Goal: Task Accomplishment & Management: Use online tool/utility

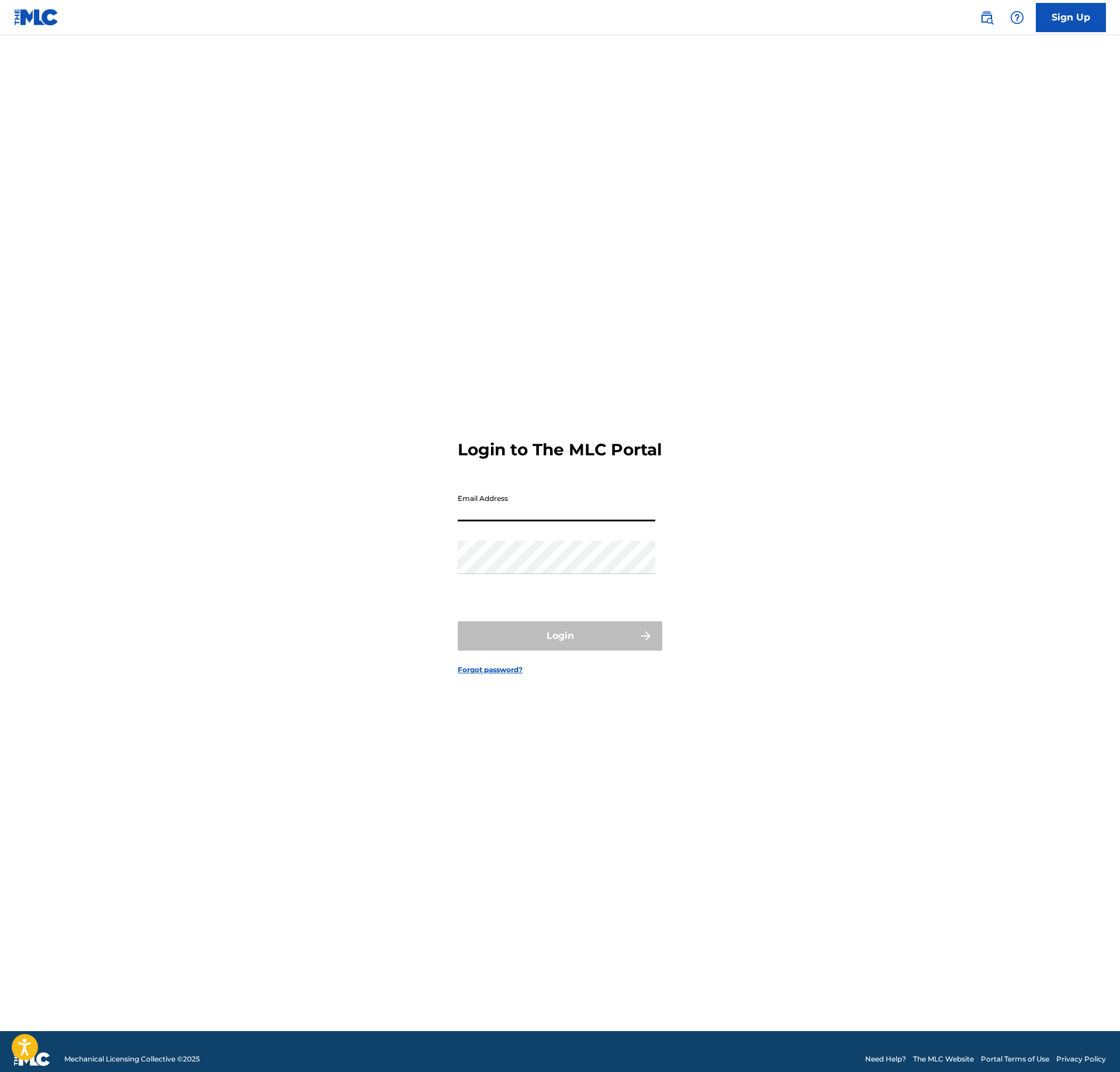
click at [515, 519] on input "Email Address" at bounding box center [556, 504] width 198 height 34
type input "[EMAIL_ADDRESS][DOMAIN_NAME]"
click at [643, 627] on form "Login to The MLC Portal Email Address [EMAIL_ADDRESS][DOMAIN_NAME] Password Log…" at bounding box center [560, 547] width 204 height 966
click at [621, 638] on button "Login" at bounding box center [560, 636] width 204 height 30
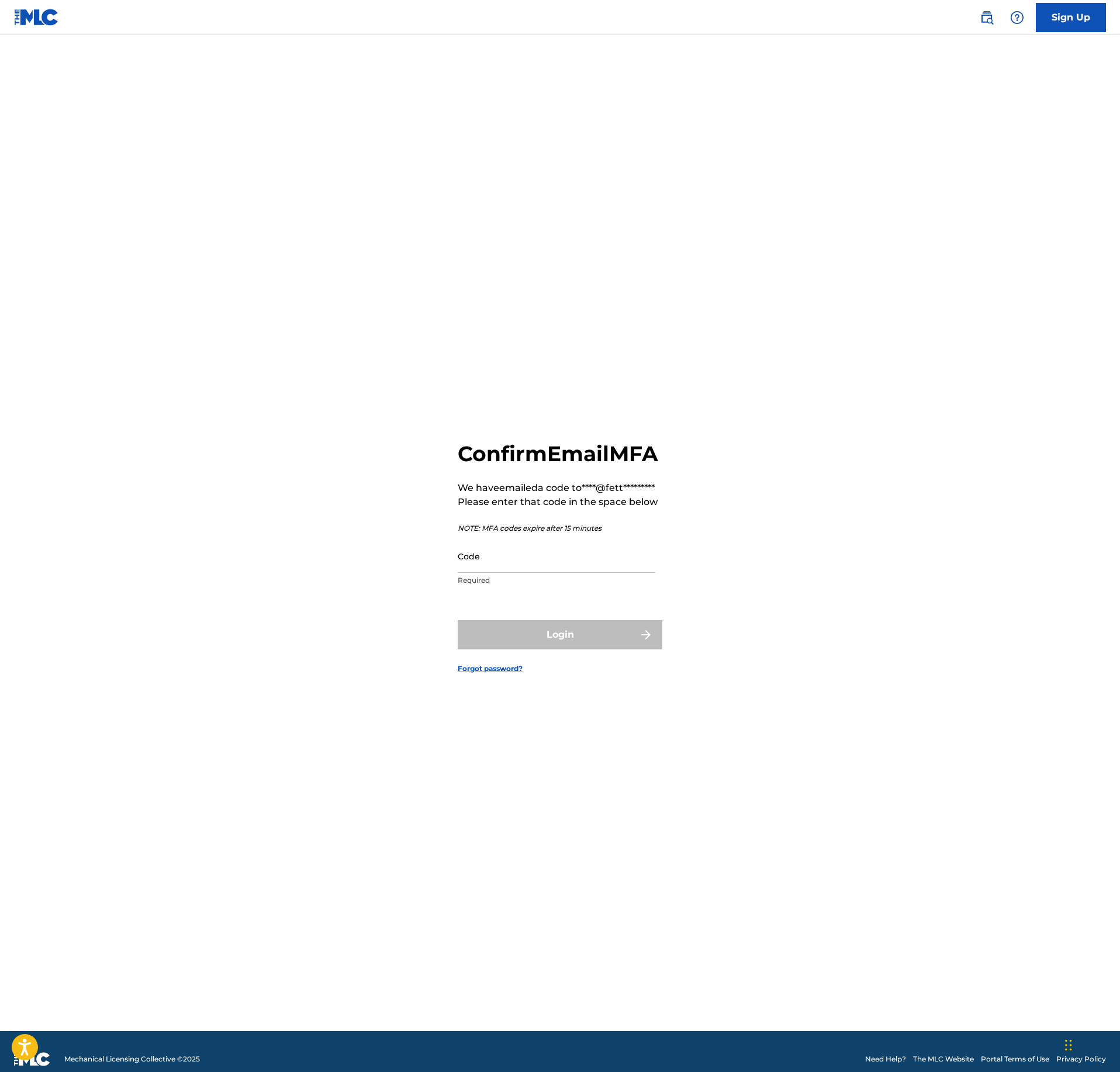
click at [496, 567] on input "Code" at bounding box center [556, 556] width 198 height 34
click at [483, 763] on form "Confirm Email MFA We have emailed a code to ****@fett********* Please enter tha…" at bounding box center [560, 547] width 204 height 966
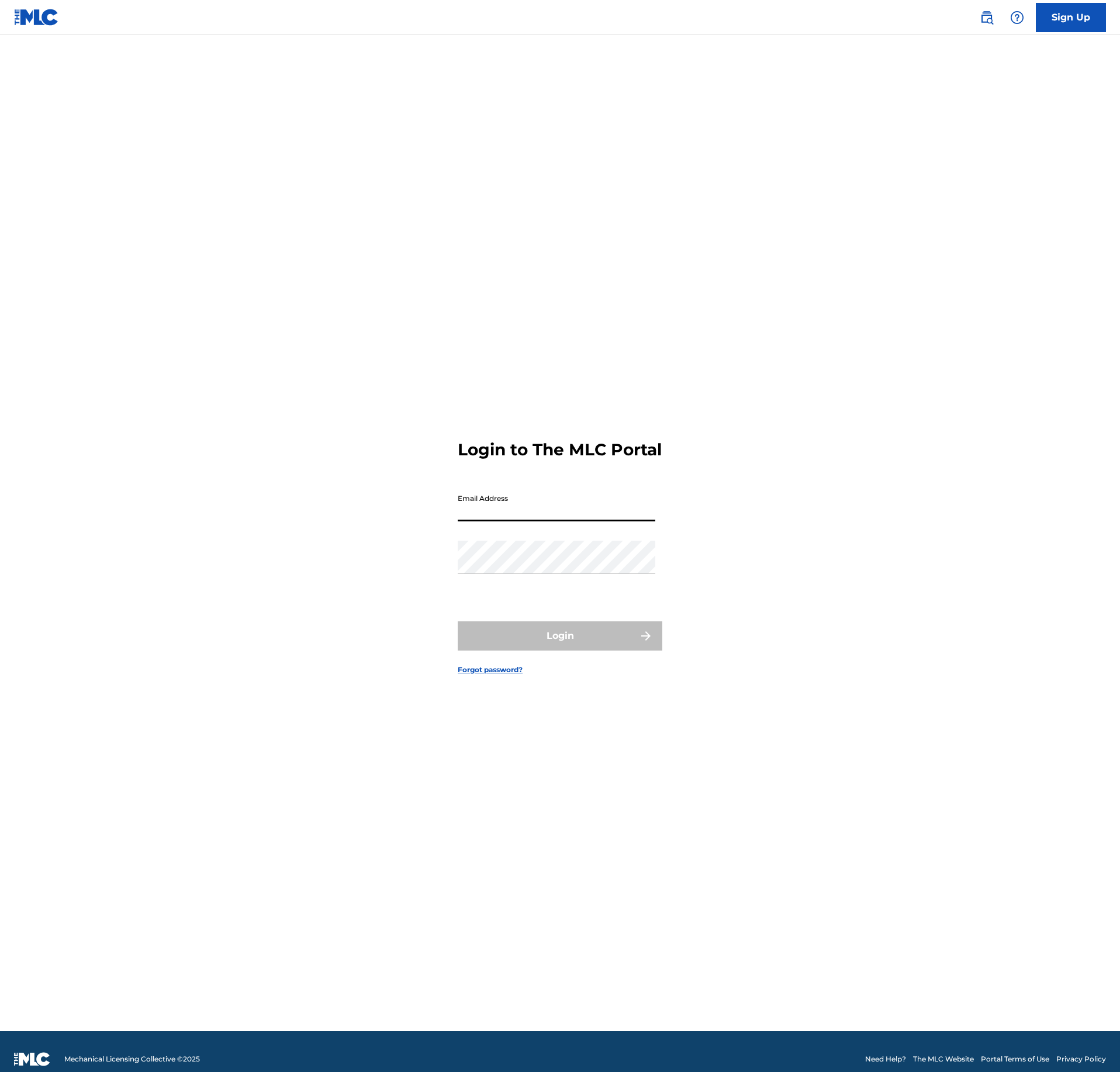
click at [530, 501] on input "Email Address" at bounding box center [556, 504] width 198 height 34
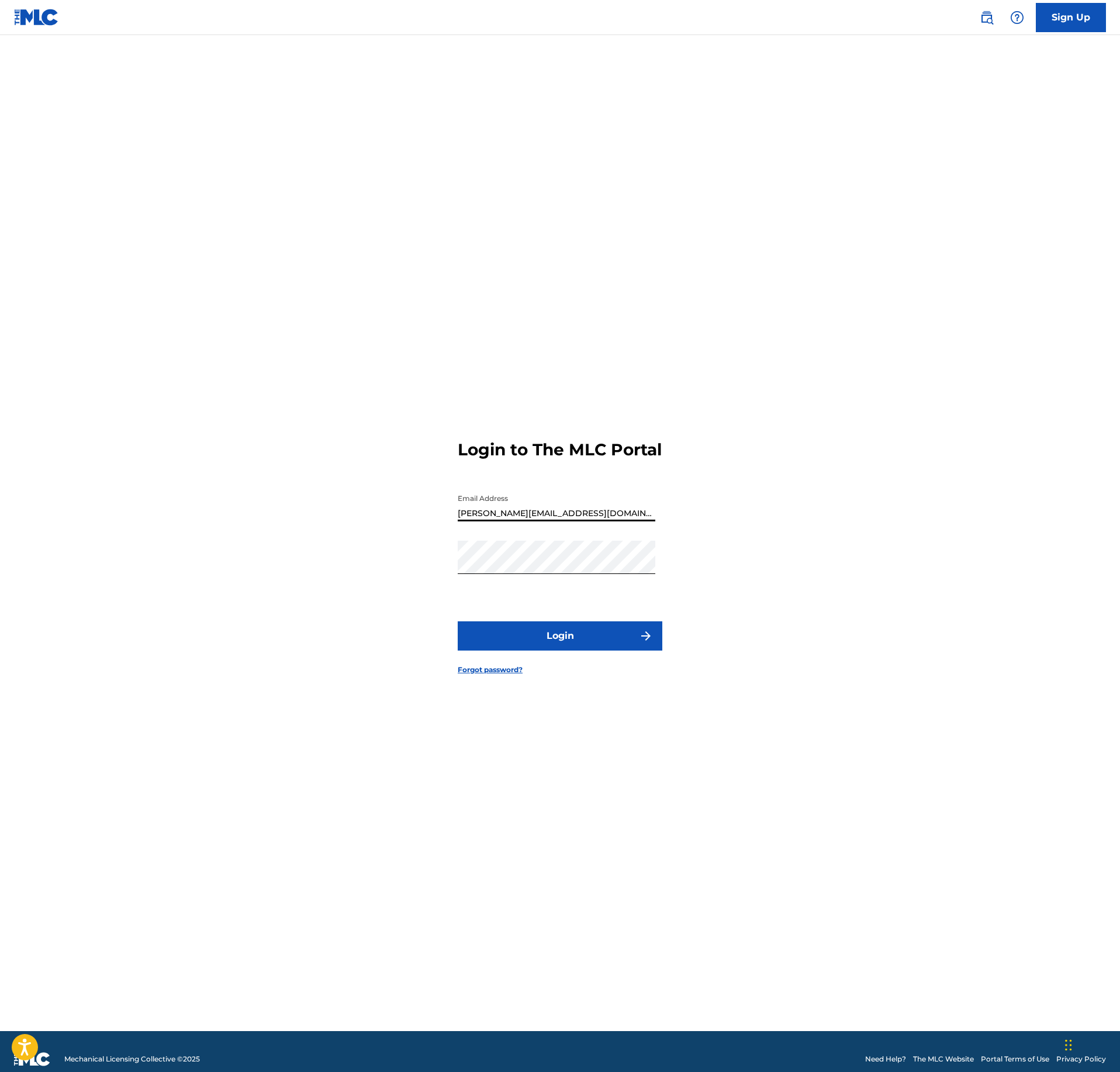
type input "[PERSON_NAME][EMAIL_ADDRESS][DOMAIN_NAME]"
click at [599, 635] on button "Login" at bounding box center [560, 636] width 204 height 30
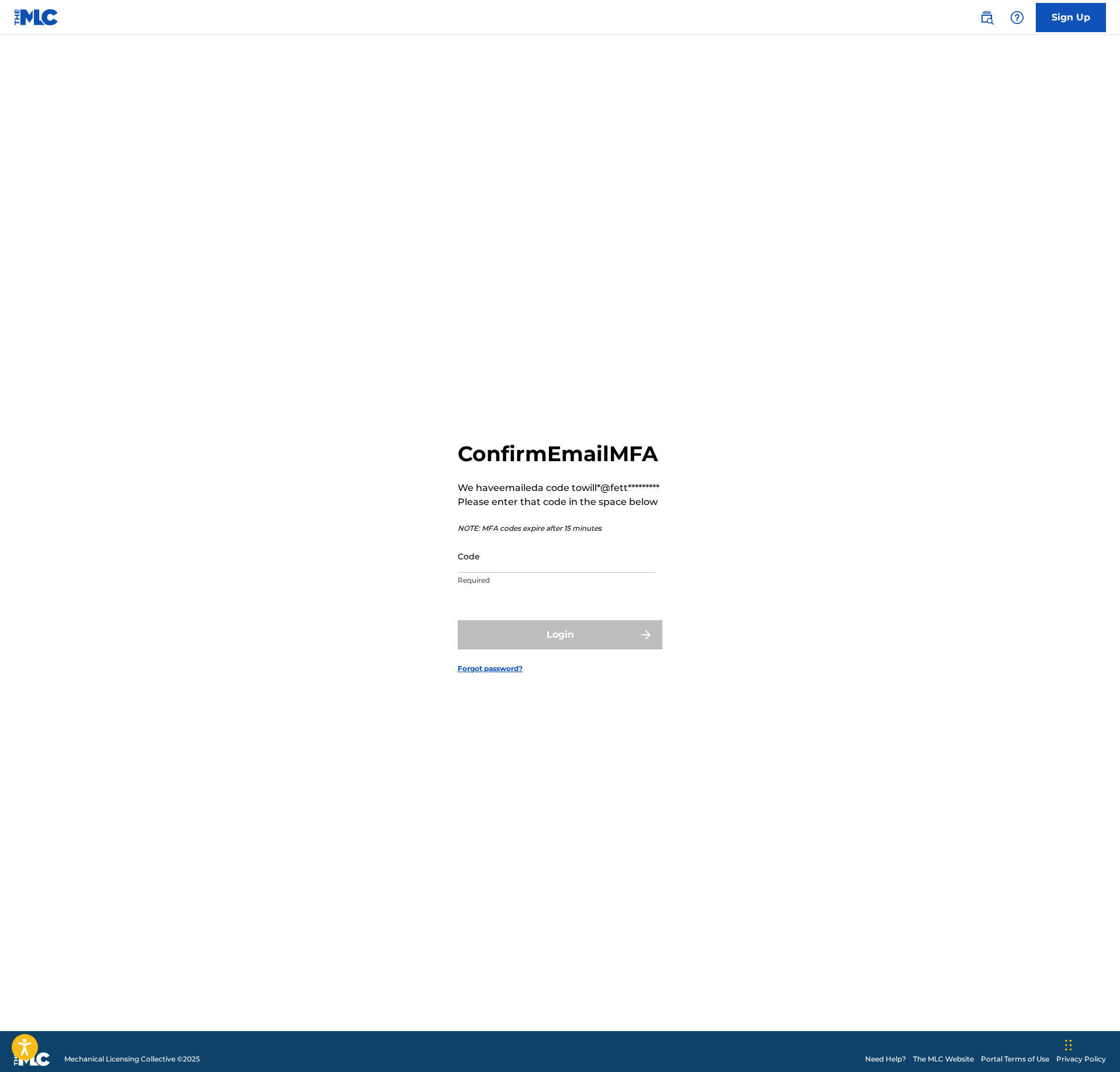
click at [578, 569] on input "Code" at bounding box center [556, 556] width 198 height 34
paste input "718927"
type input "718927"
click at [577, 650] on button "Login" at bounding box center [560, 635] width 204 height 30
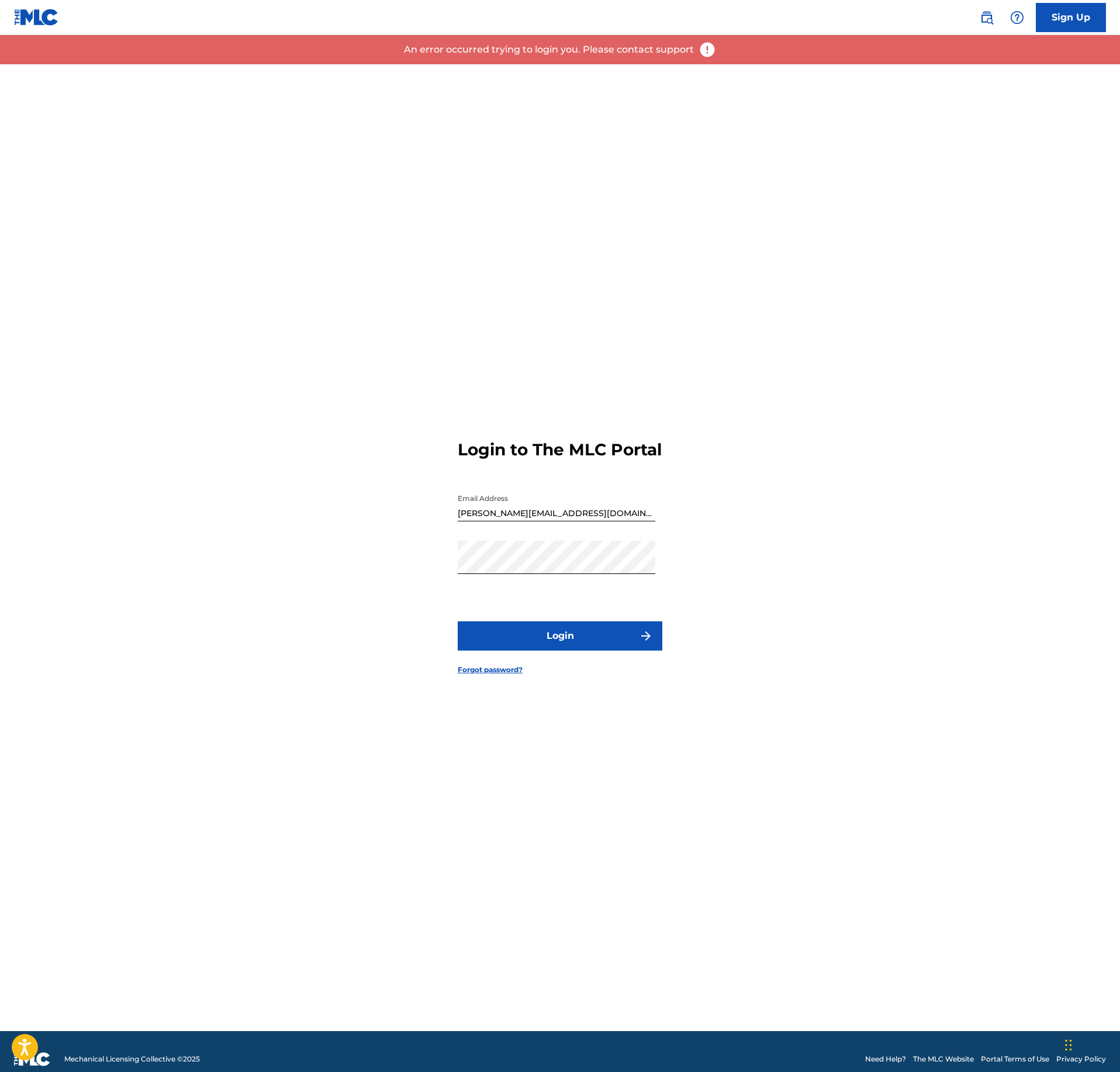
click at [583, 650] on button "Login" at bounding box center [560, 636] width 204 height 30
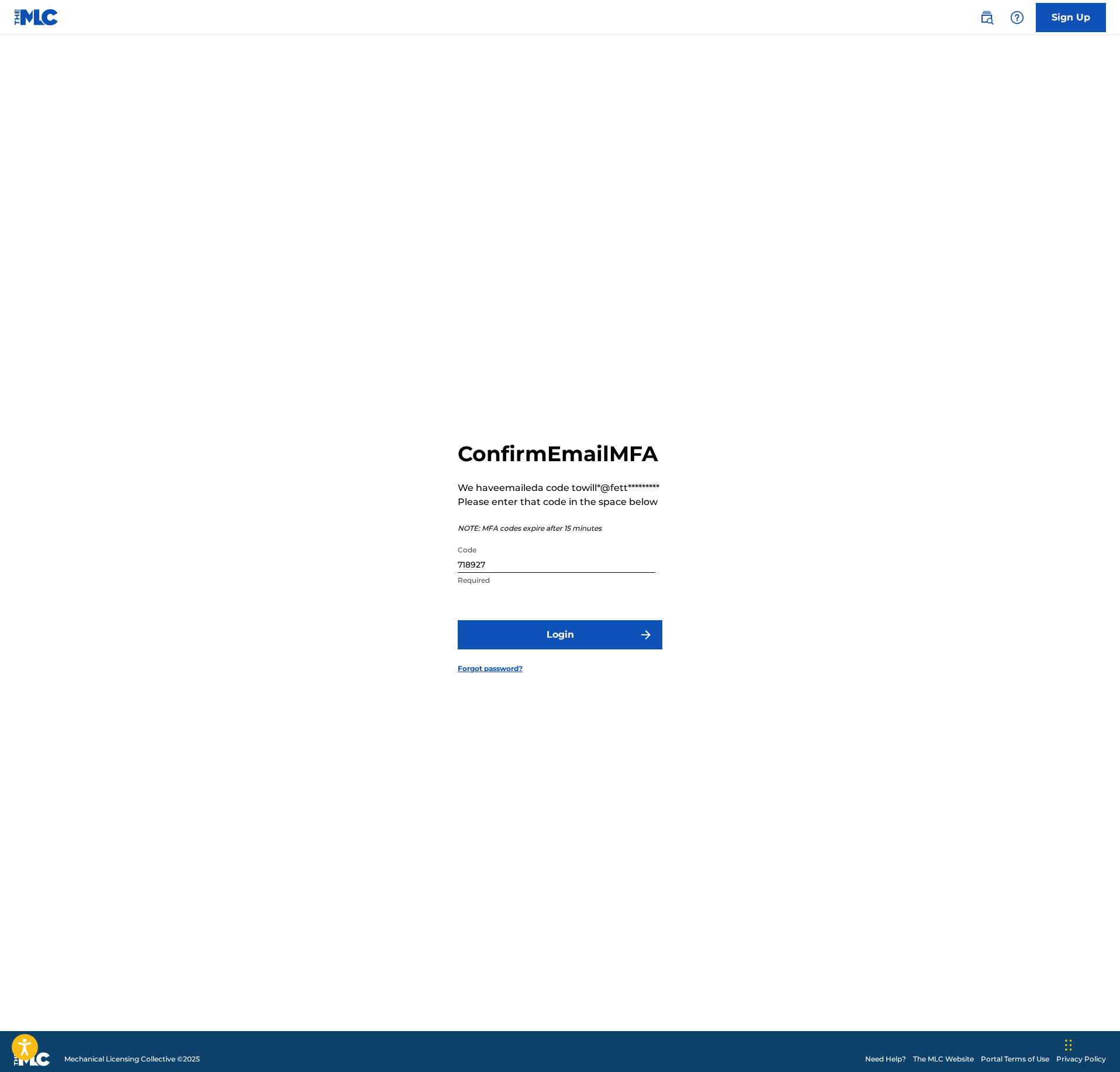
click at [573, 572] on input "718927" at bounding box center [556, 556] width 198 height 34
paste input "024674"
type input "024674"
click at [622, 650] on button "Login" at bounding box center [560, 635] width 204 height 30
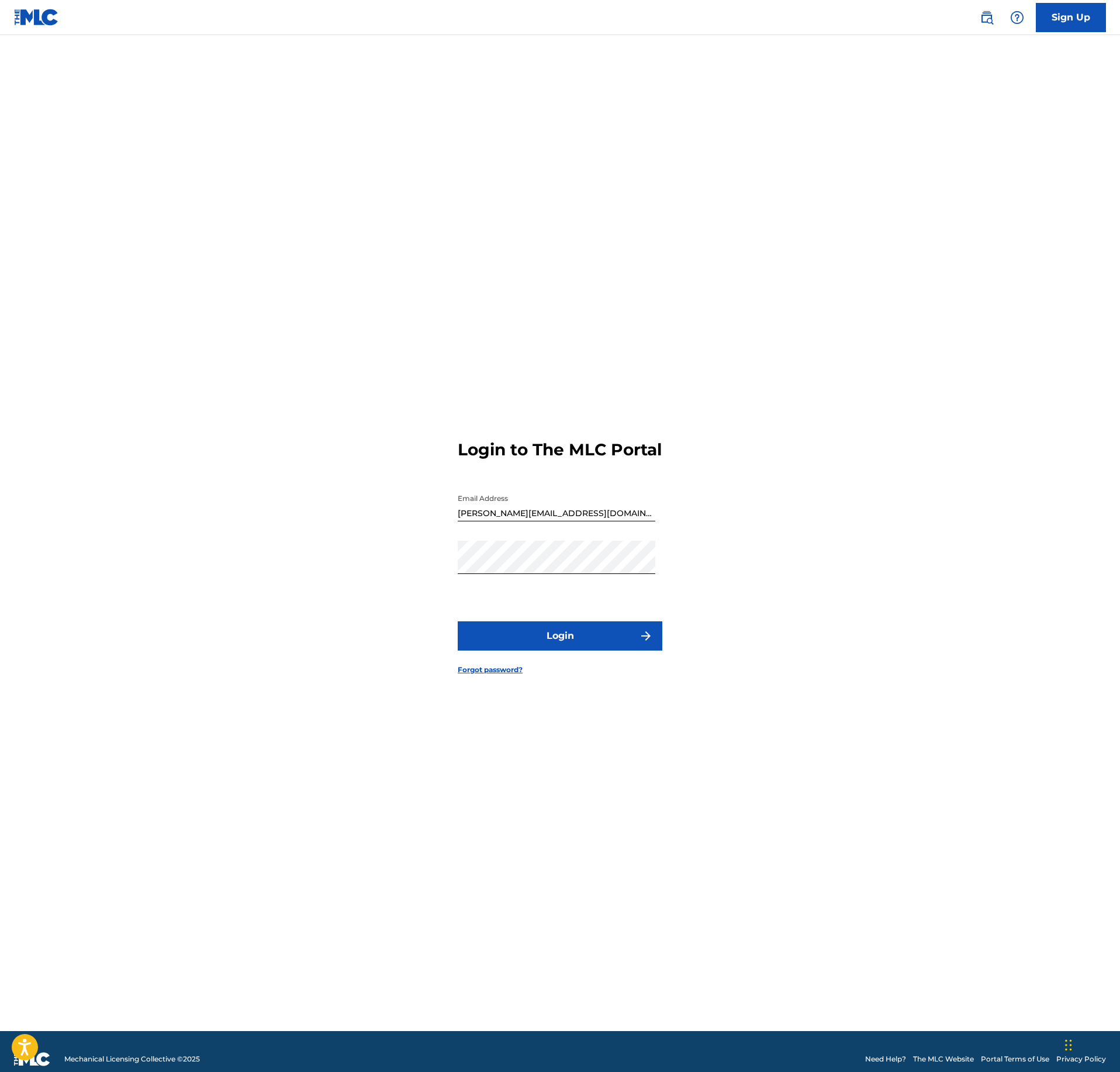
click at [523, 645] on button "Login" at bounding box center [560, 636] width 204 height 30
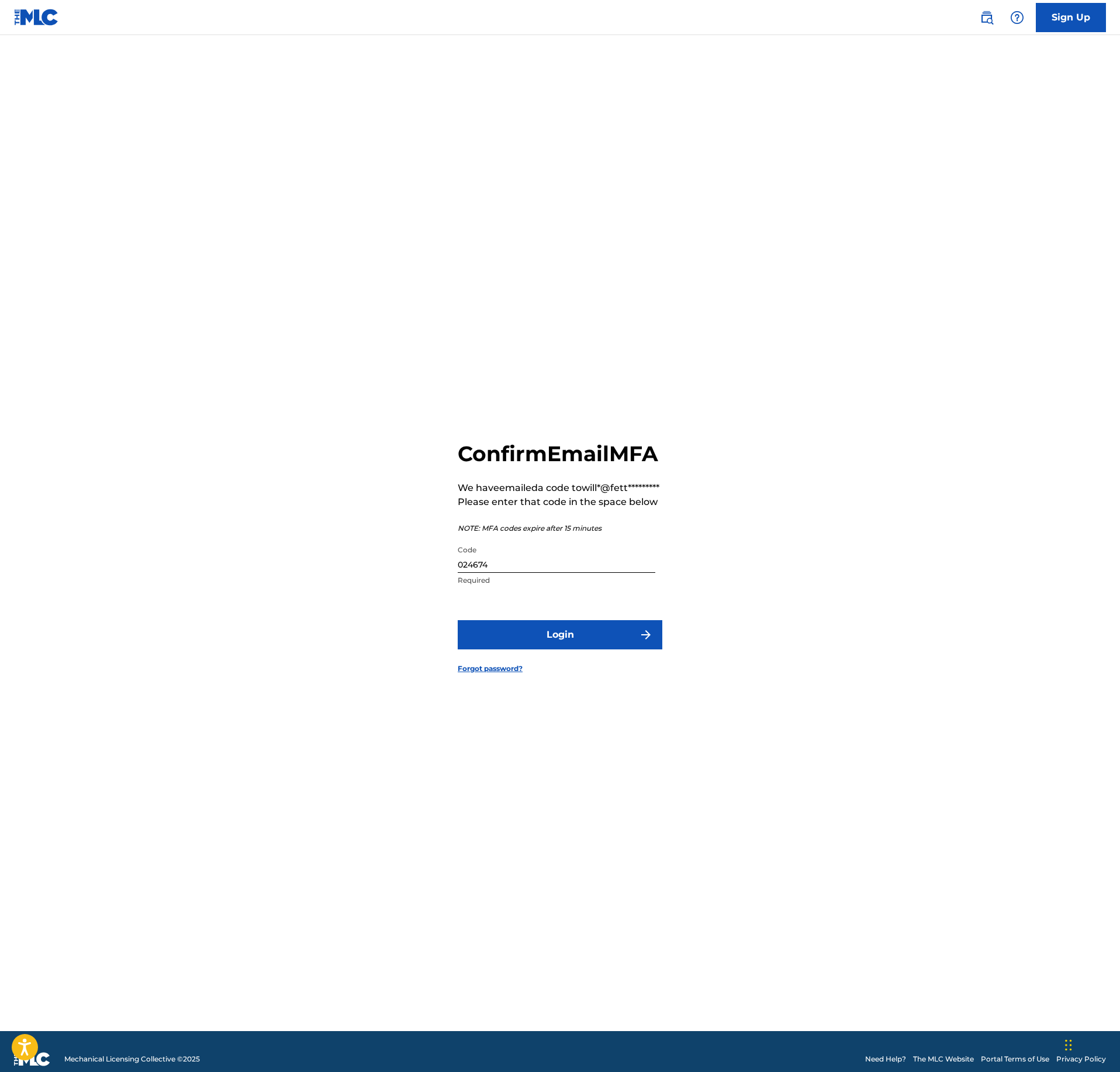
click at [639, 572] on input "024674" at bounding box center [556, 556] width 198 height 34
click at [512, 572] on input "024674" at bounding box center [556, 556] width 198 height 34
paste input "486753"
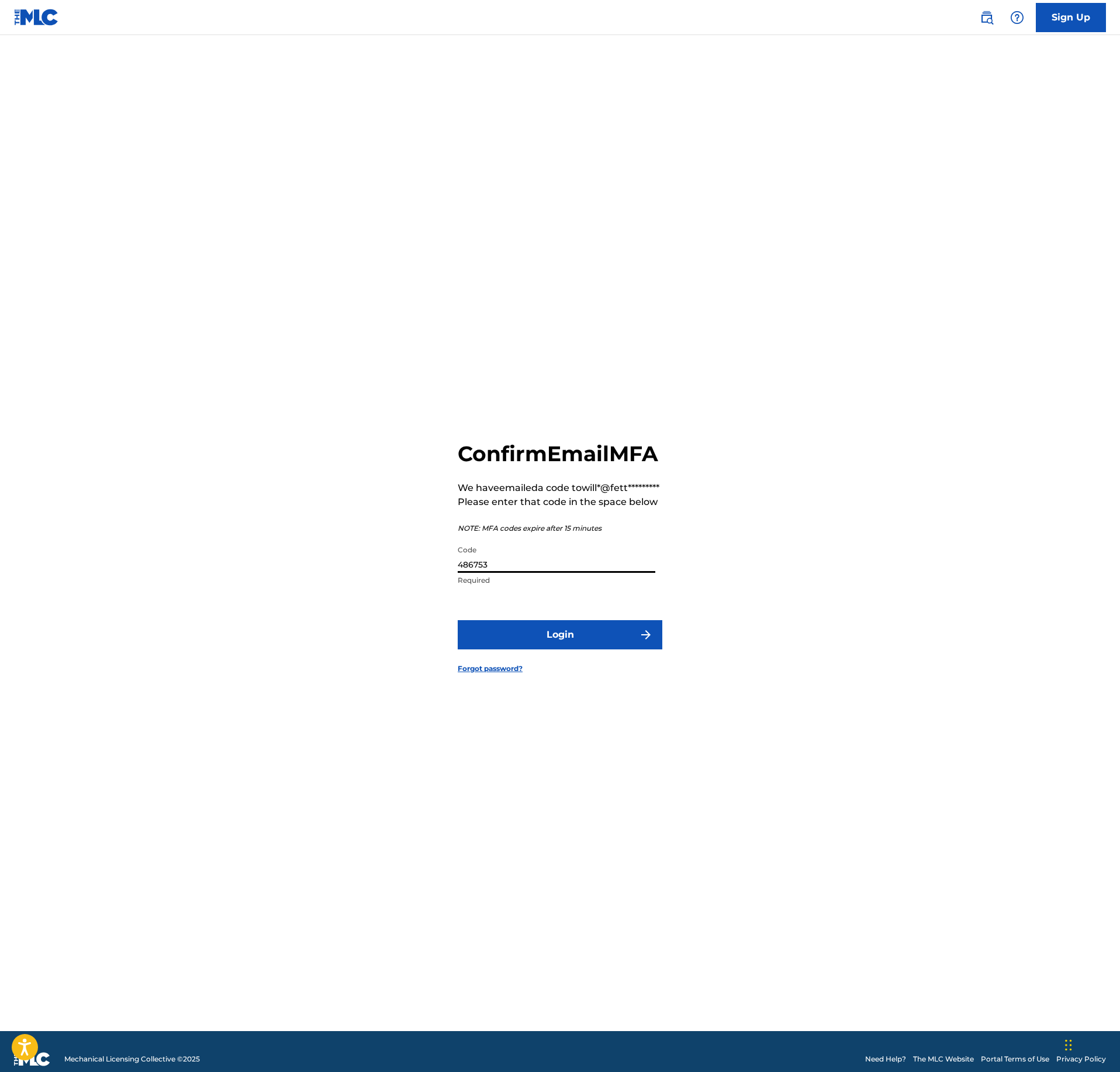
type input "486753"
click at [600, 677] on form "Confirm Email MFA We have emailed a code to will*@fett********* Please enter th…" at bounding box center [560, 547] width 204 height 966
click at [607, 650] on button "Login" at bounding box center [560, 635] width 204 height 30
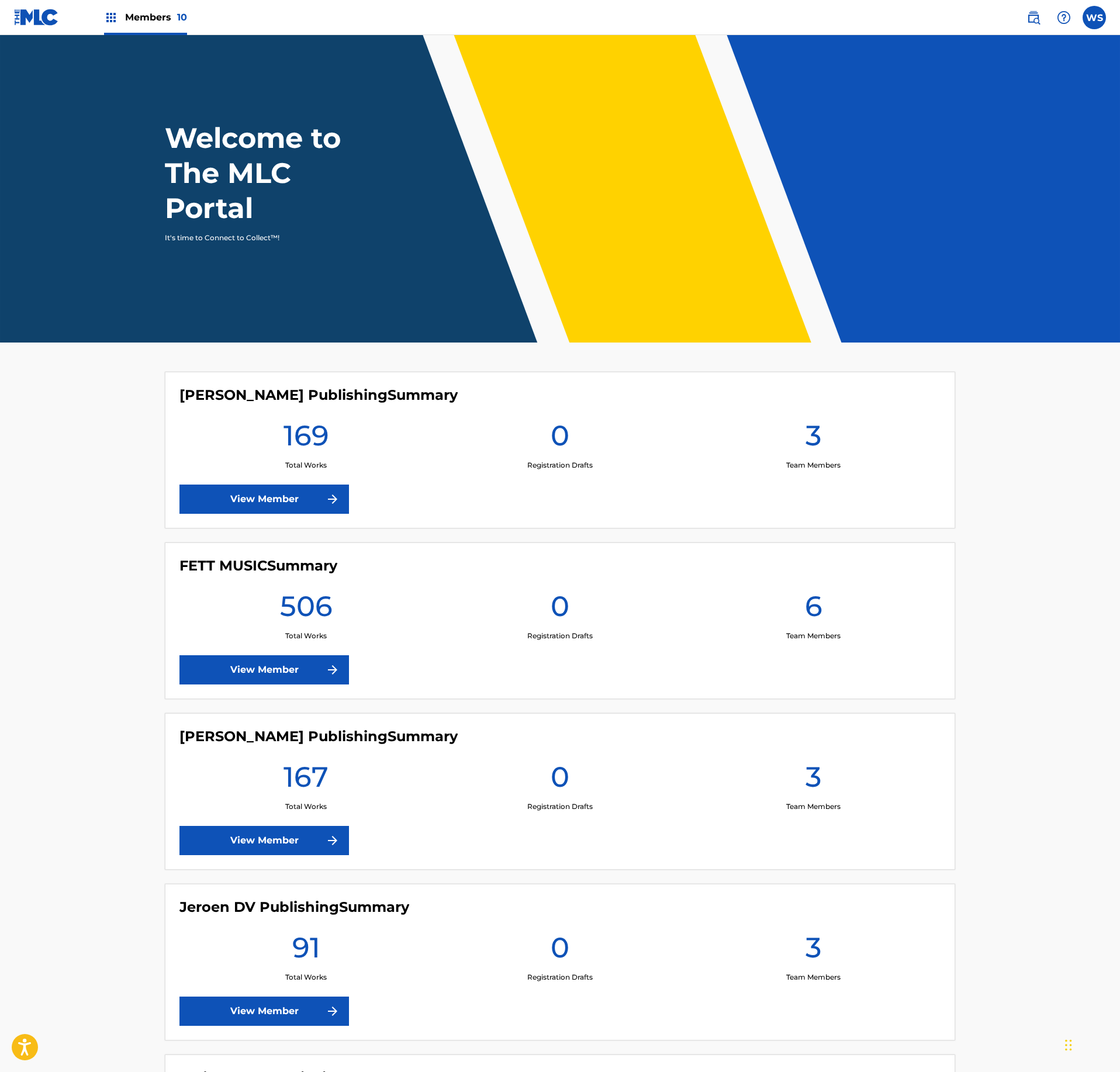
drag, startPoint x: 669, startPoint y: 622, endPoint x: 670, endPoint y: 630, distance: 8.1
click at [669, 621] on div "0 Registration Drafts" at bounding box center [560, 614] width 254 height 52
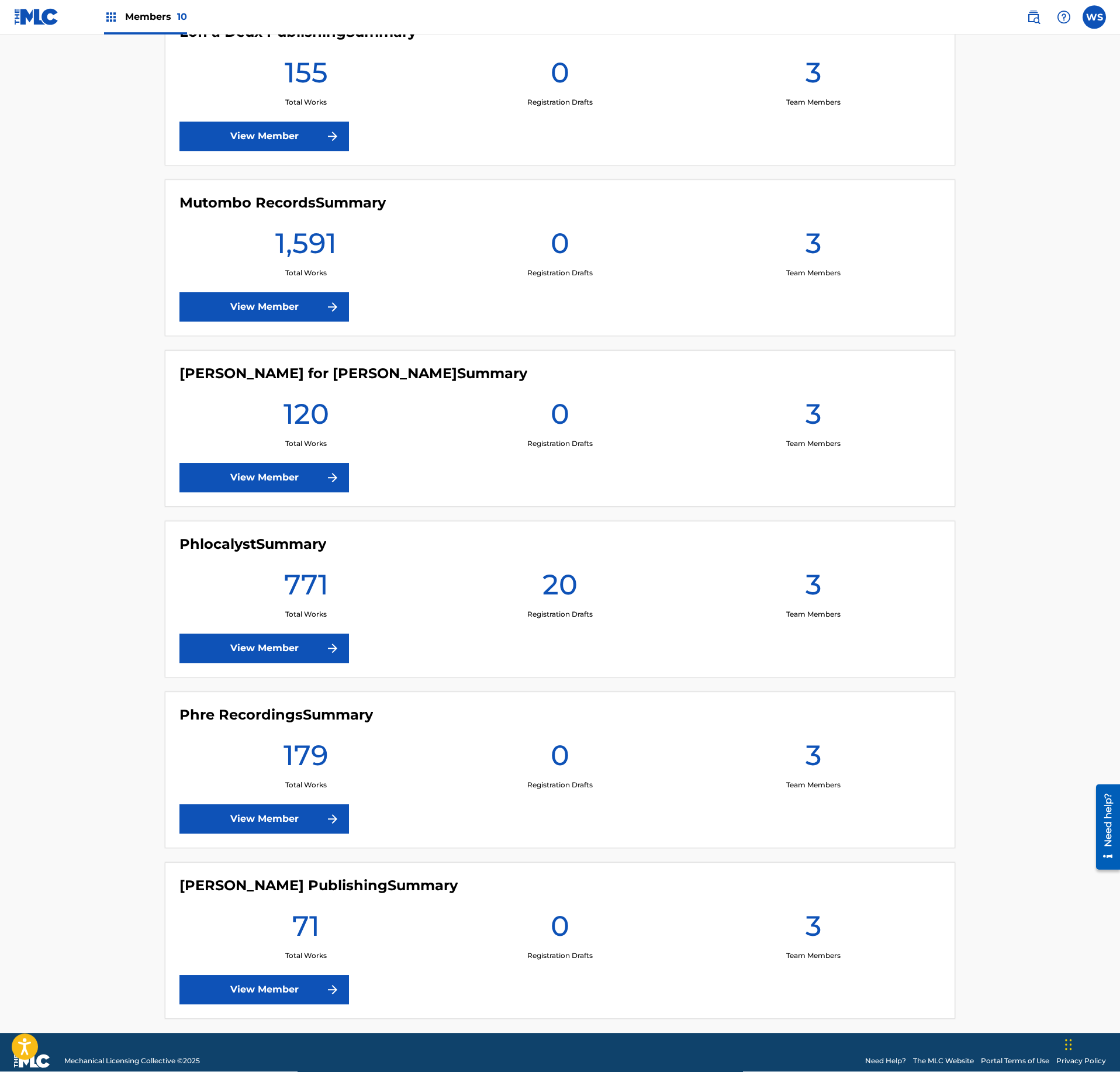
scroll to position [1074, 0]
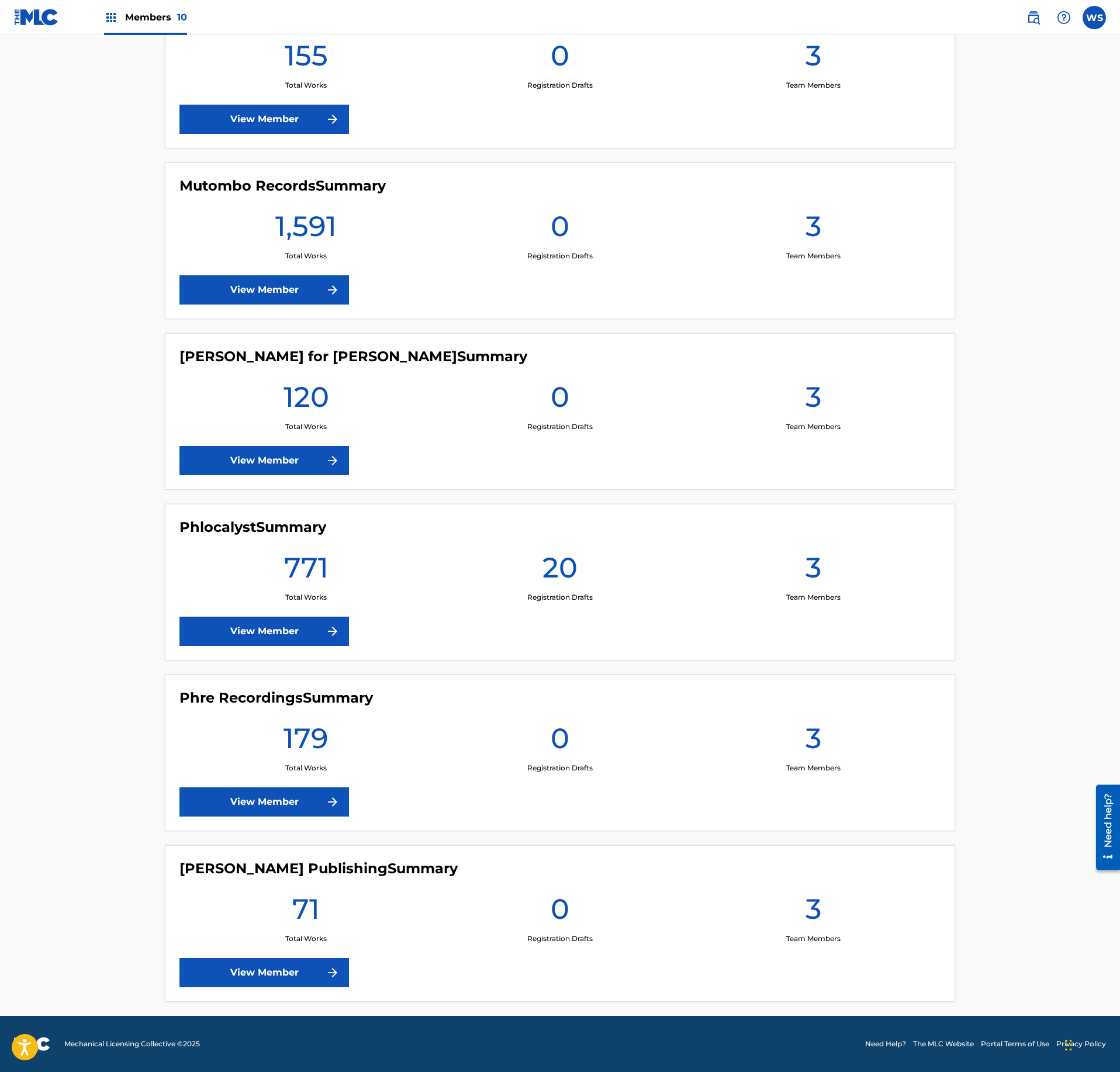
click at [298, 625] on link "View Member" at bounding box center [264, 632] width 170 height 30
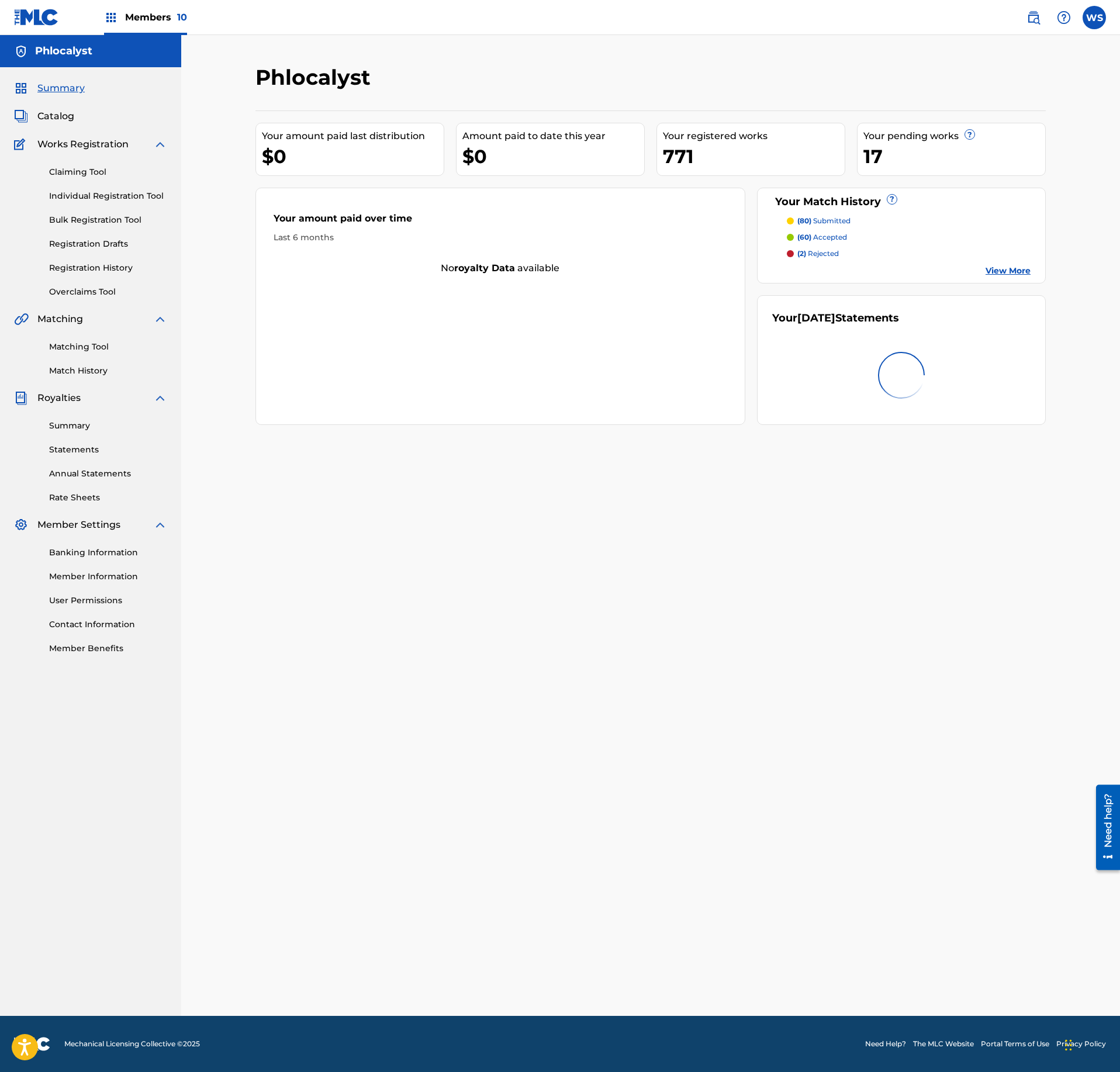
click at [69, 113] on span "Catalog" at bounding box center [56, 116] width 37 height 14
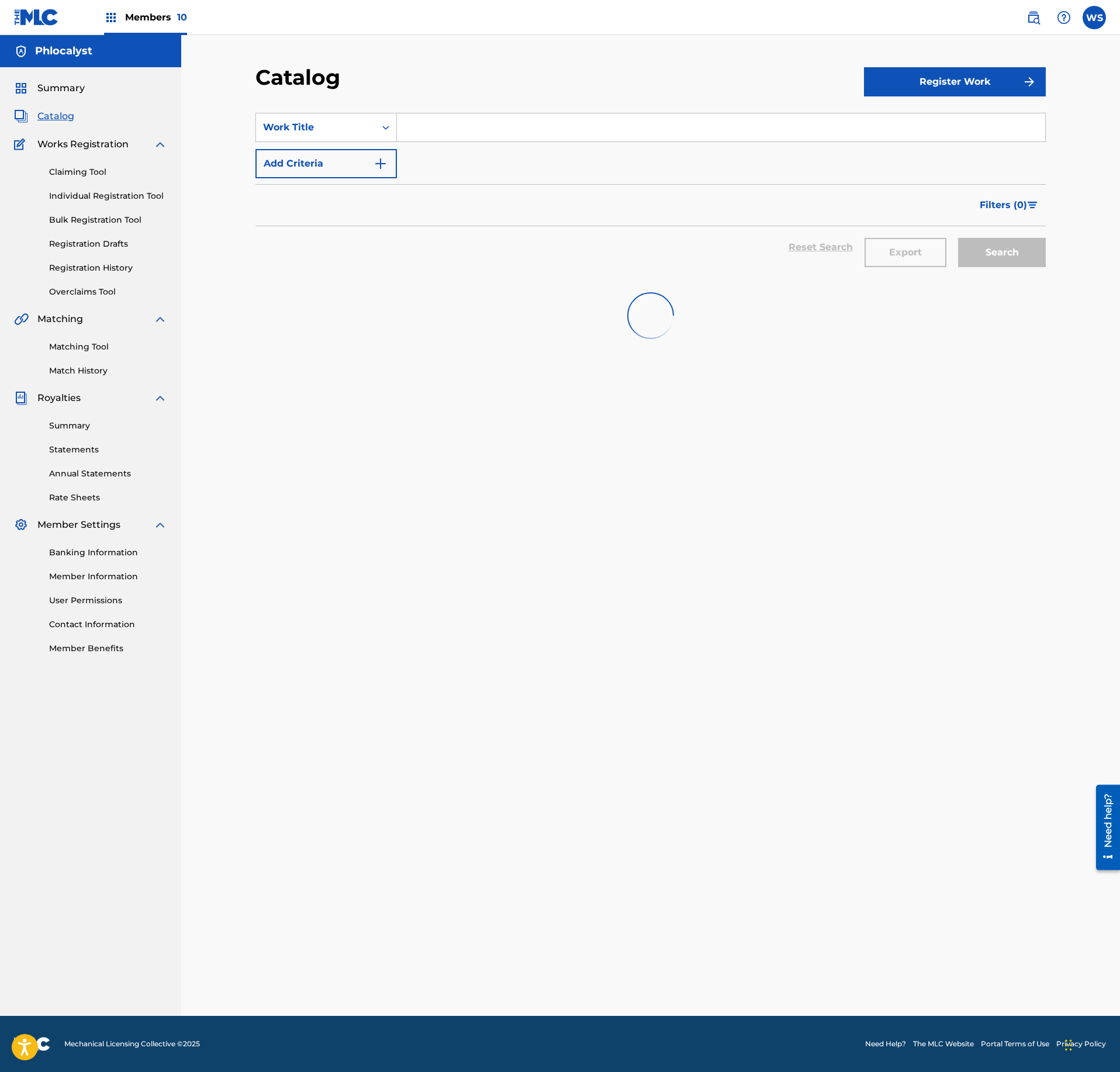
click at [495, 141] on div "Search Form" at bounding box center [721, 128] width 649 height 30
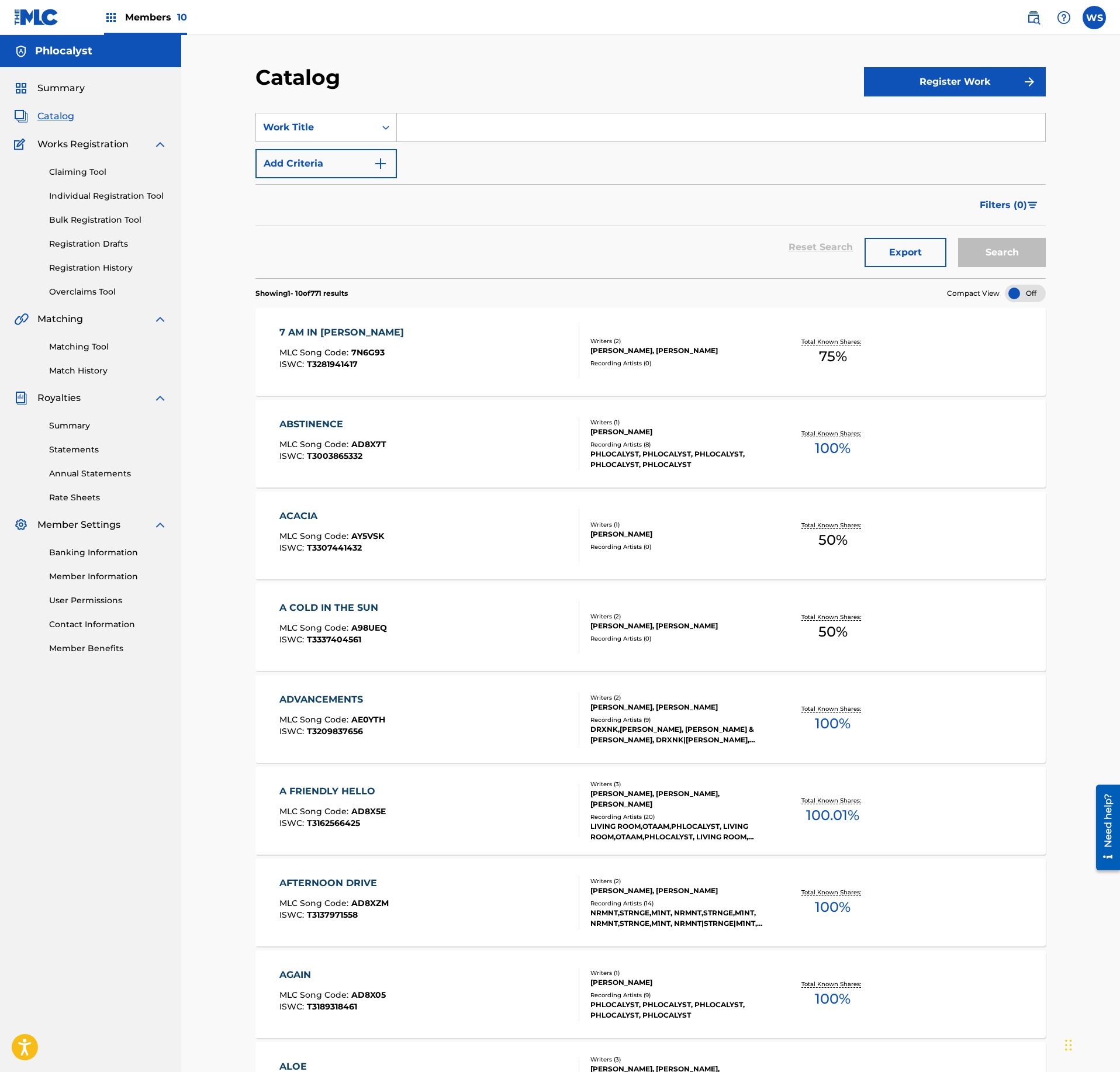
click at [504, 130] on input "Search Form" at bounding box center [721, 127] width 648 height 28
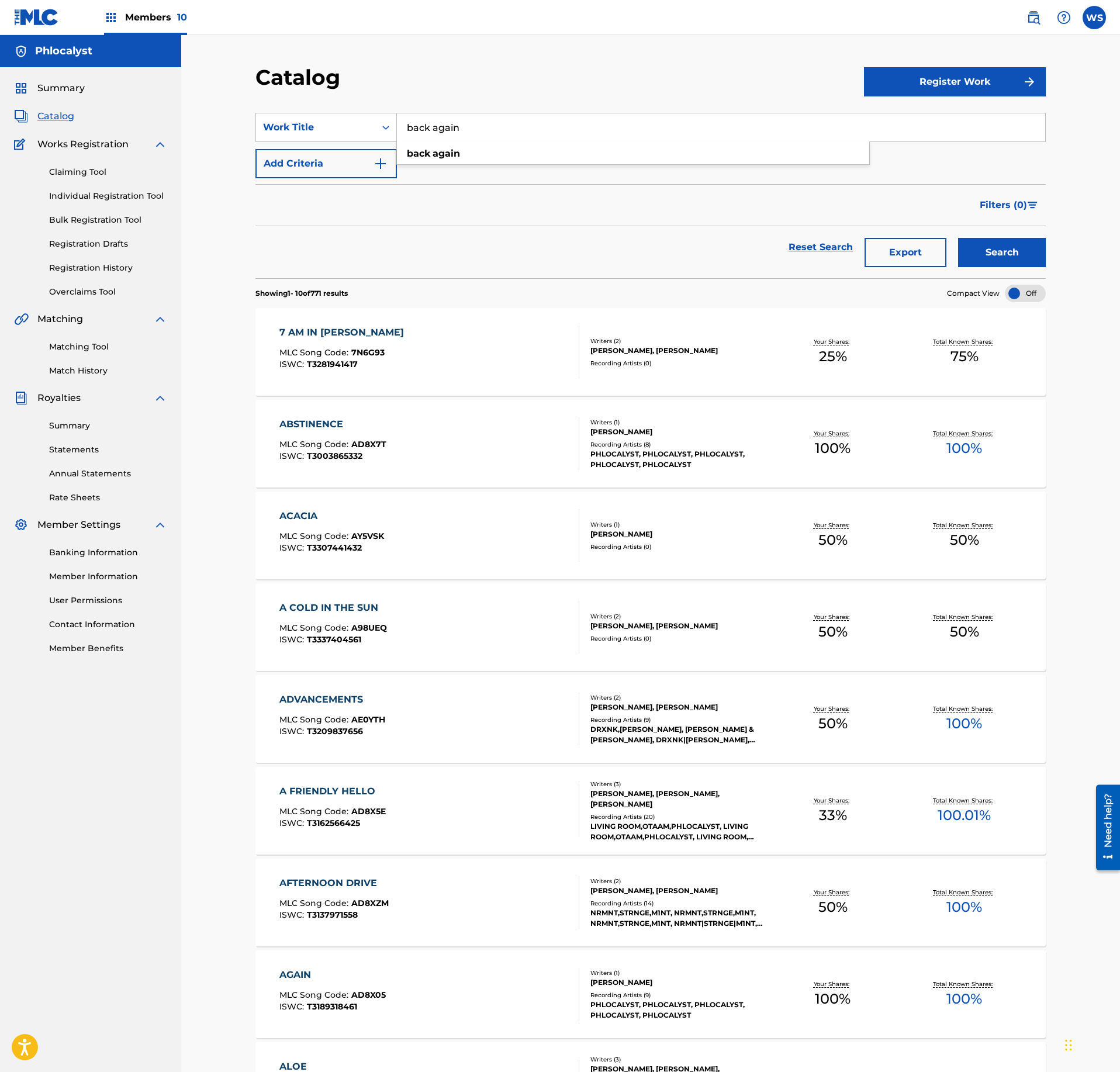
type input "back again"
click at [958, 238] on button "Search" at bounding box center [1002, 253] width 88 height 30
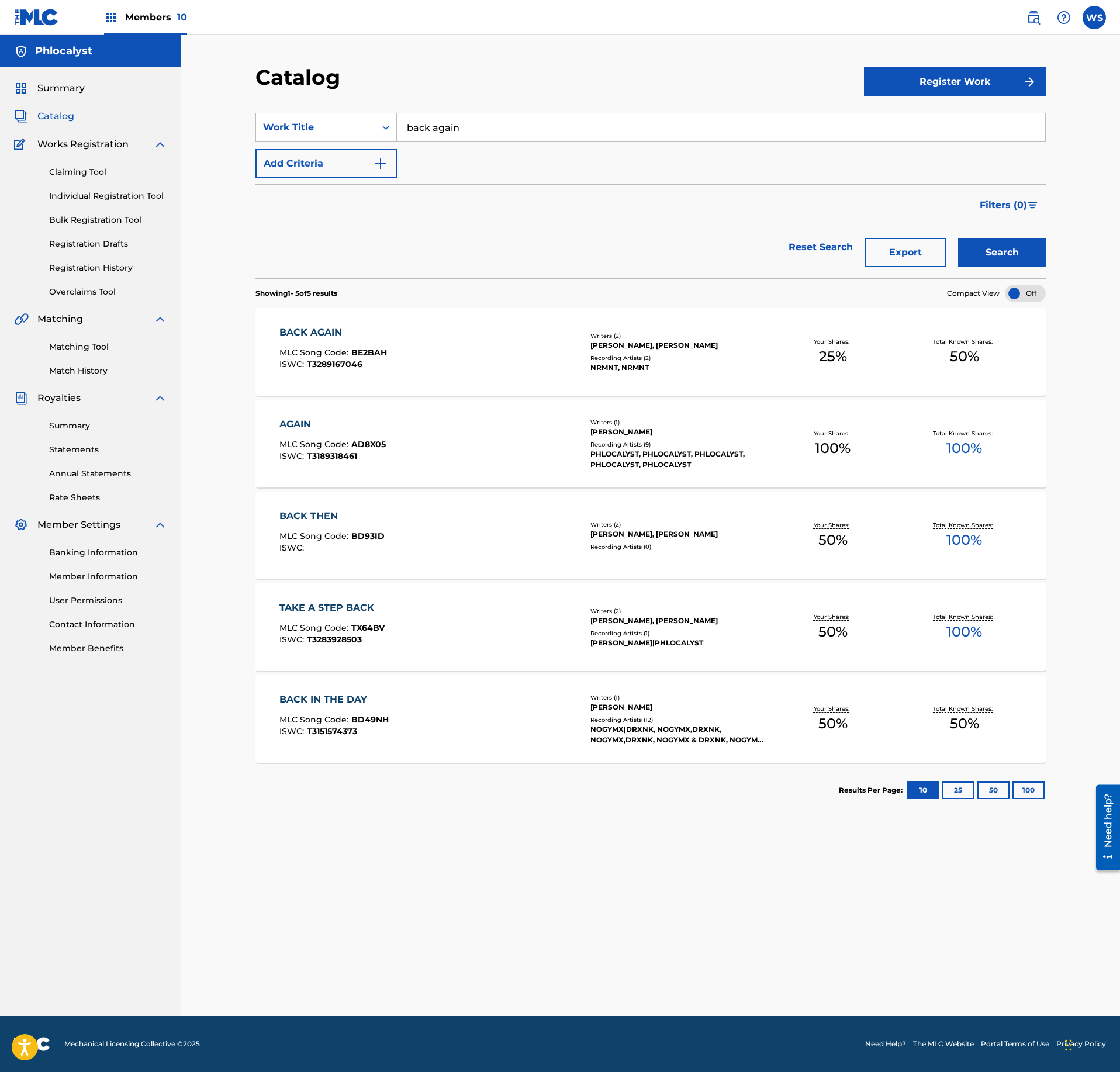
click at [536, 360] on div "BACK AGAIN MLC Song Code : BE2BAH ISWC : T3289167046" at bounding box center [430, 352] width 300 height 52
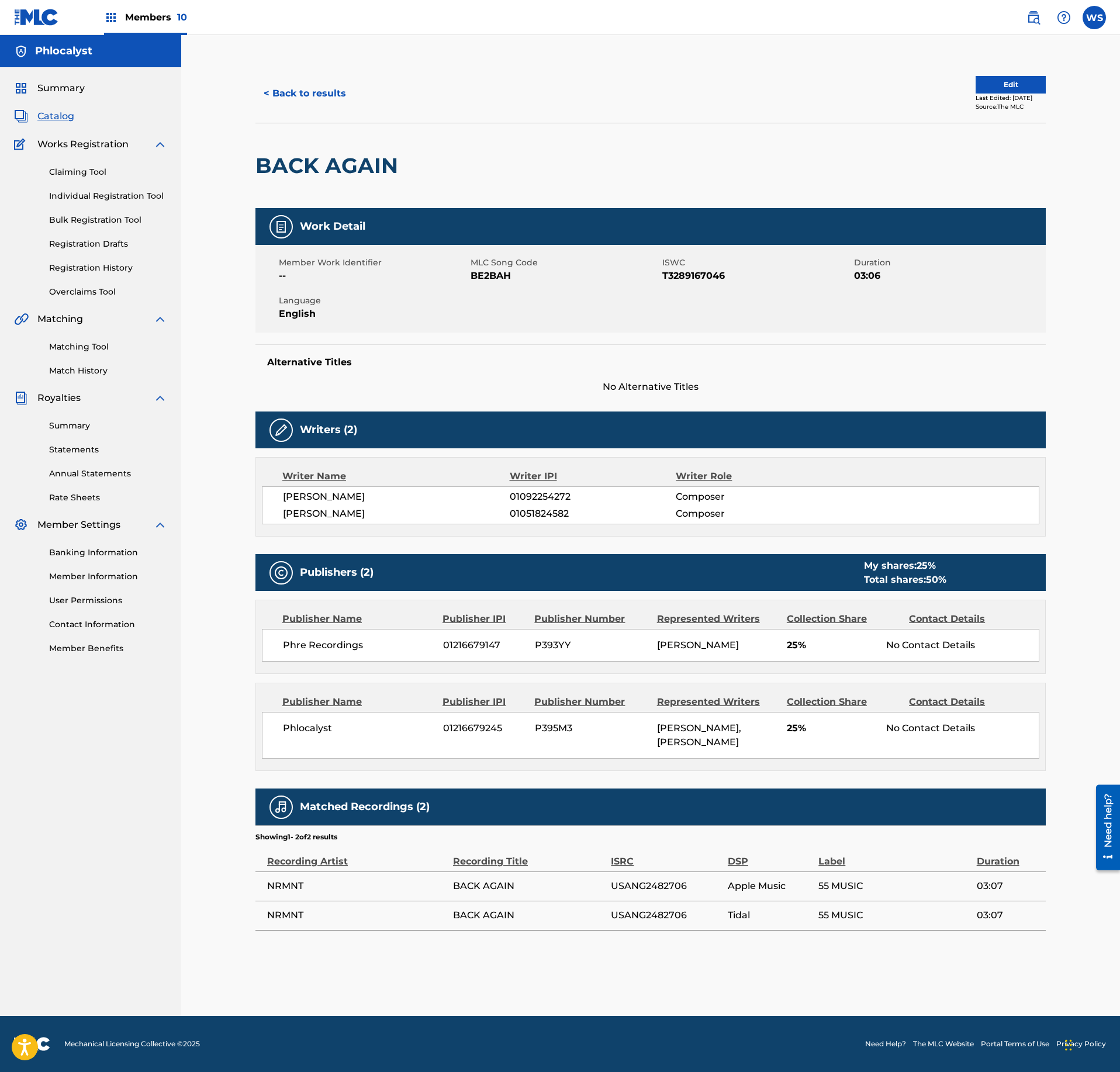
click at [889, 748] on div "Phlocalyst 01216679245 P395M3 SERGEJ LAWRENJUK, MICHIEL DE VLEESCHHOUWER 25% No…" at bounding box center [651, 735] width 778 height 47
click at [300, 84] on button "< Back to results" at bounding box center [304, 94] width 98 height 30
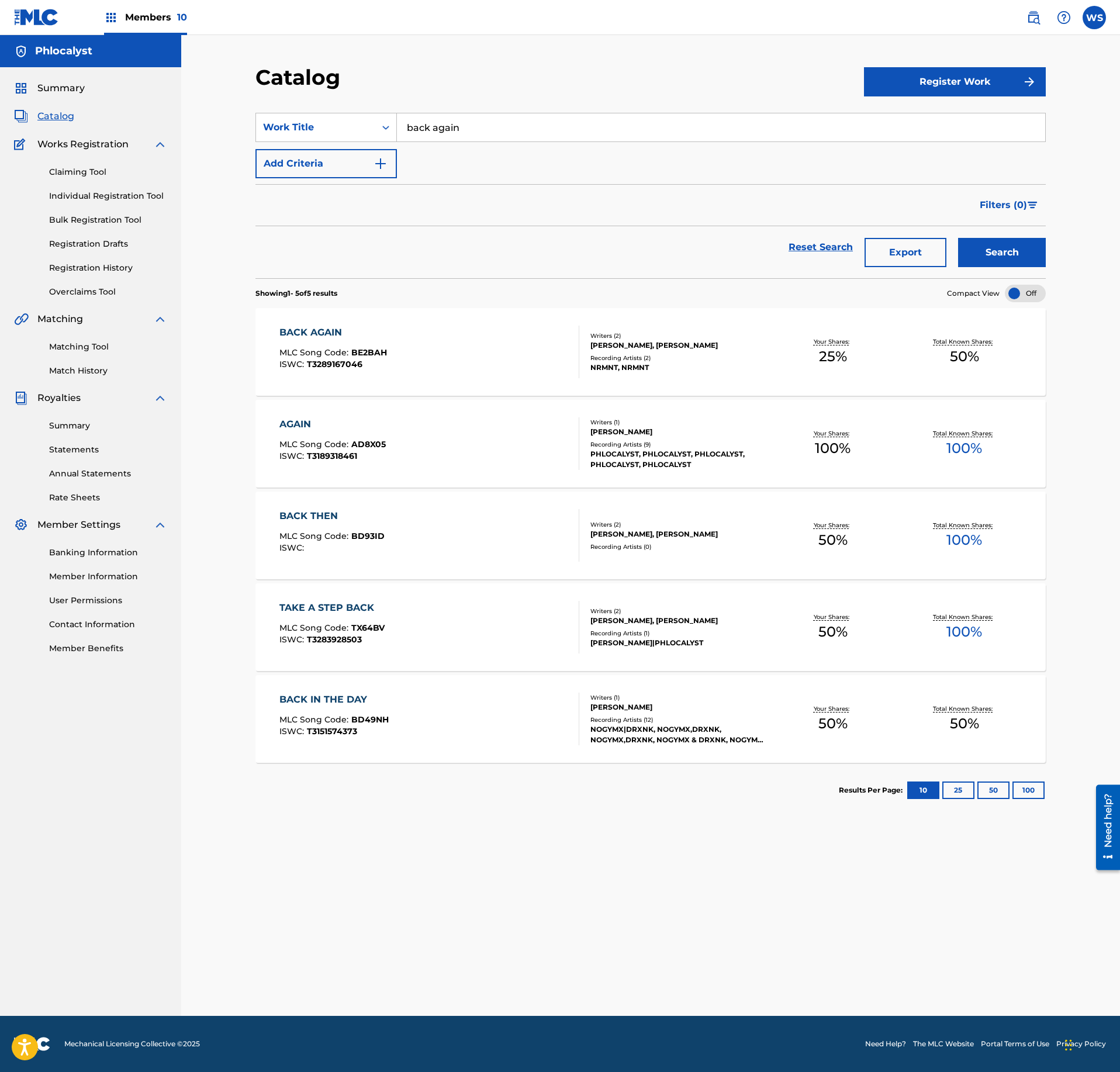
click at [737, 363] on div "Recording Artists ( 2 )" at bounding box center [679, 358] width 176 height 9
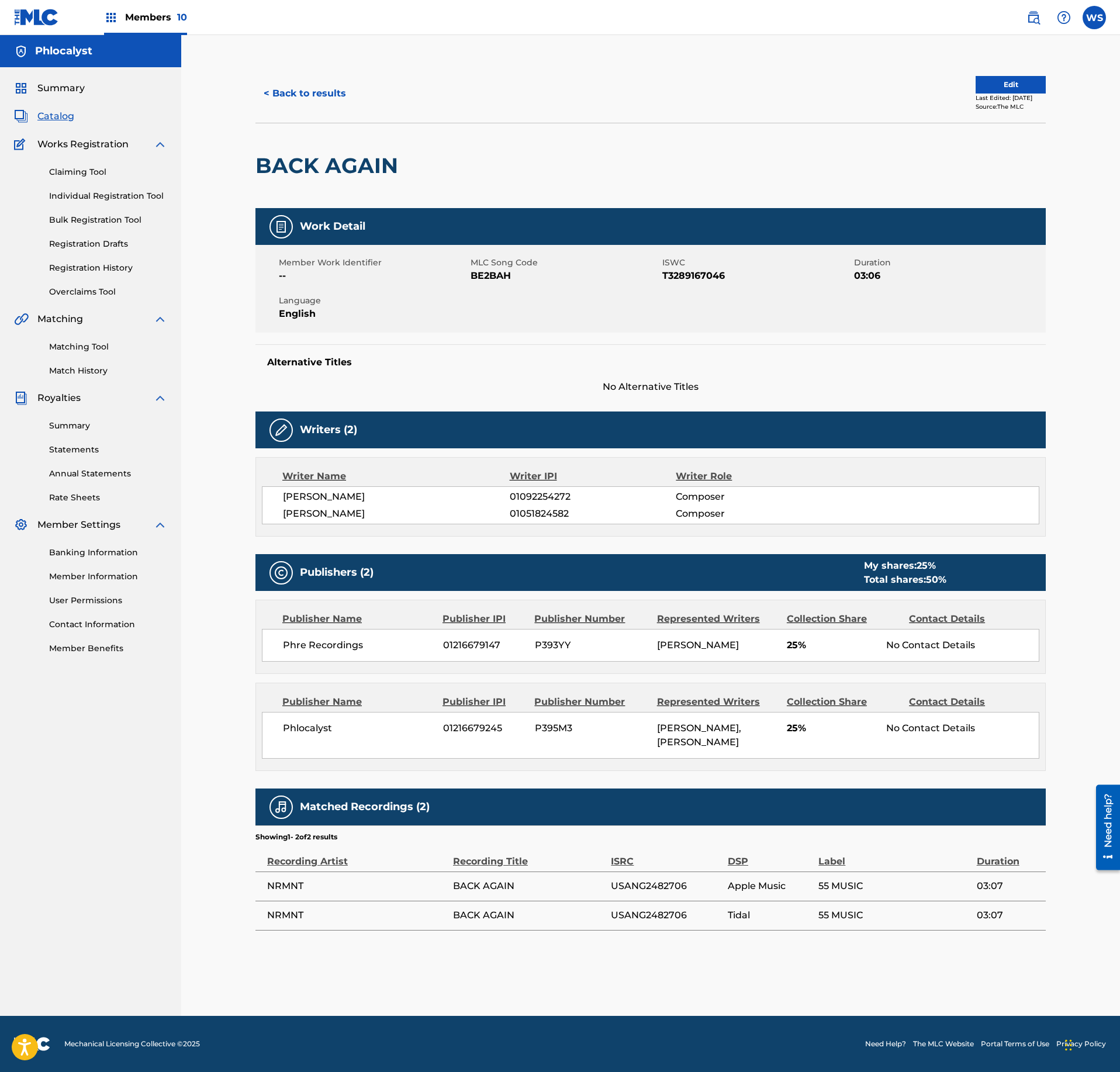
click at [408, 802] on div "Work Detail Member Work Identifier -- MLC Song Code BE2BAH ISWC T3289167046 Dur…" at bounding box center [650, 569] width 790 height 723
click at [353, 168] on h2 "BACK AGAIN" at bounding box center [329, 166] width 149 height 26
click at [353, 166] on h2 "BACK AGAIN" at bounding box center [329, 166] width 149 height 26
click at [195, 27] on nav "Members 10 WS WS Willy Sinaga willy@fettmusic.com Notification Preferences Prof…" at bounding box center [560, 17] width 1120 height 35
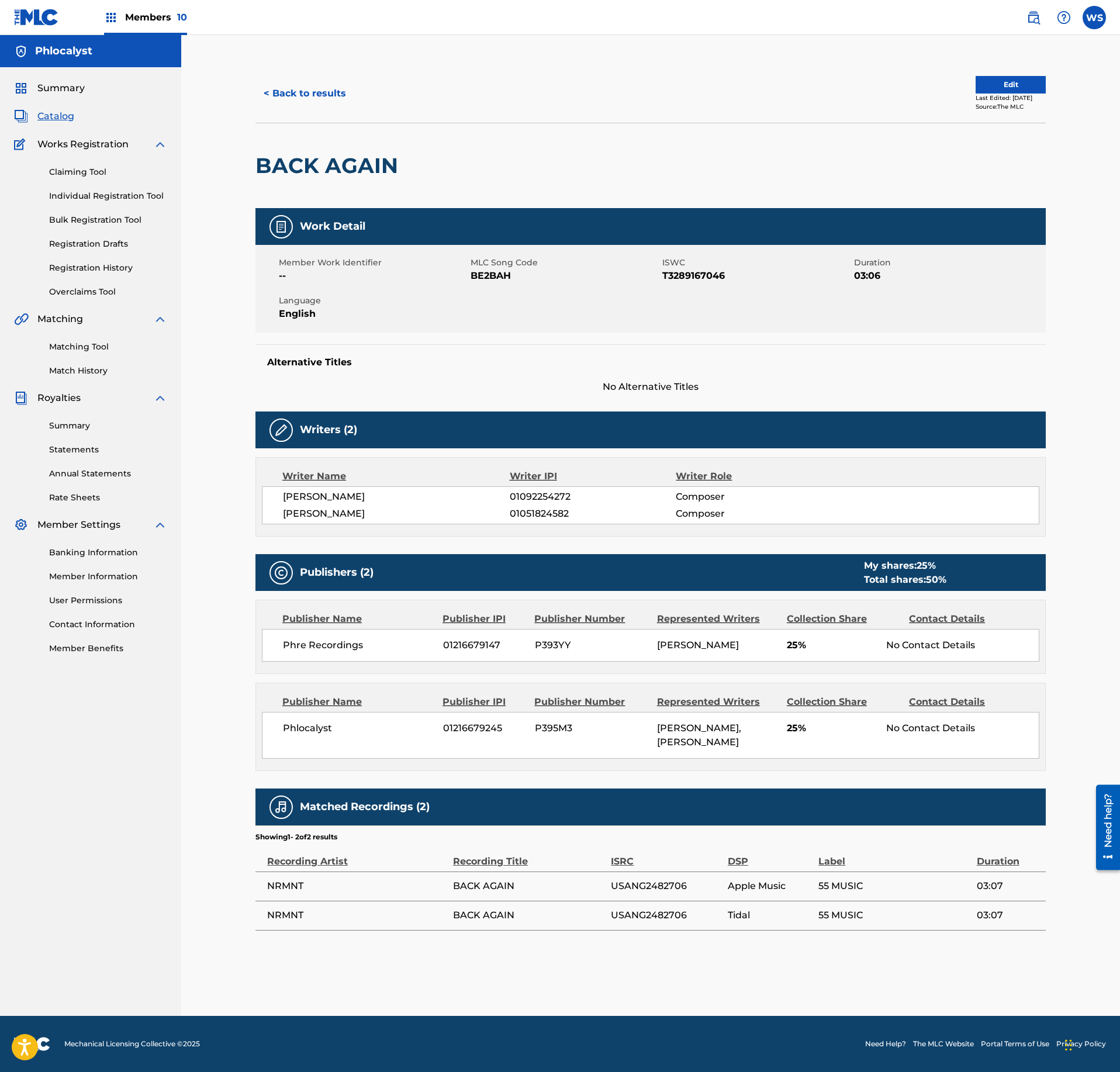
click at [160, 34] on div "Members 10" at bounding box center [145, 17] width 83 height 34
click at [129, 8] on div "Members 10" at bounding box center [145, 17] width 83 height 34
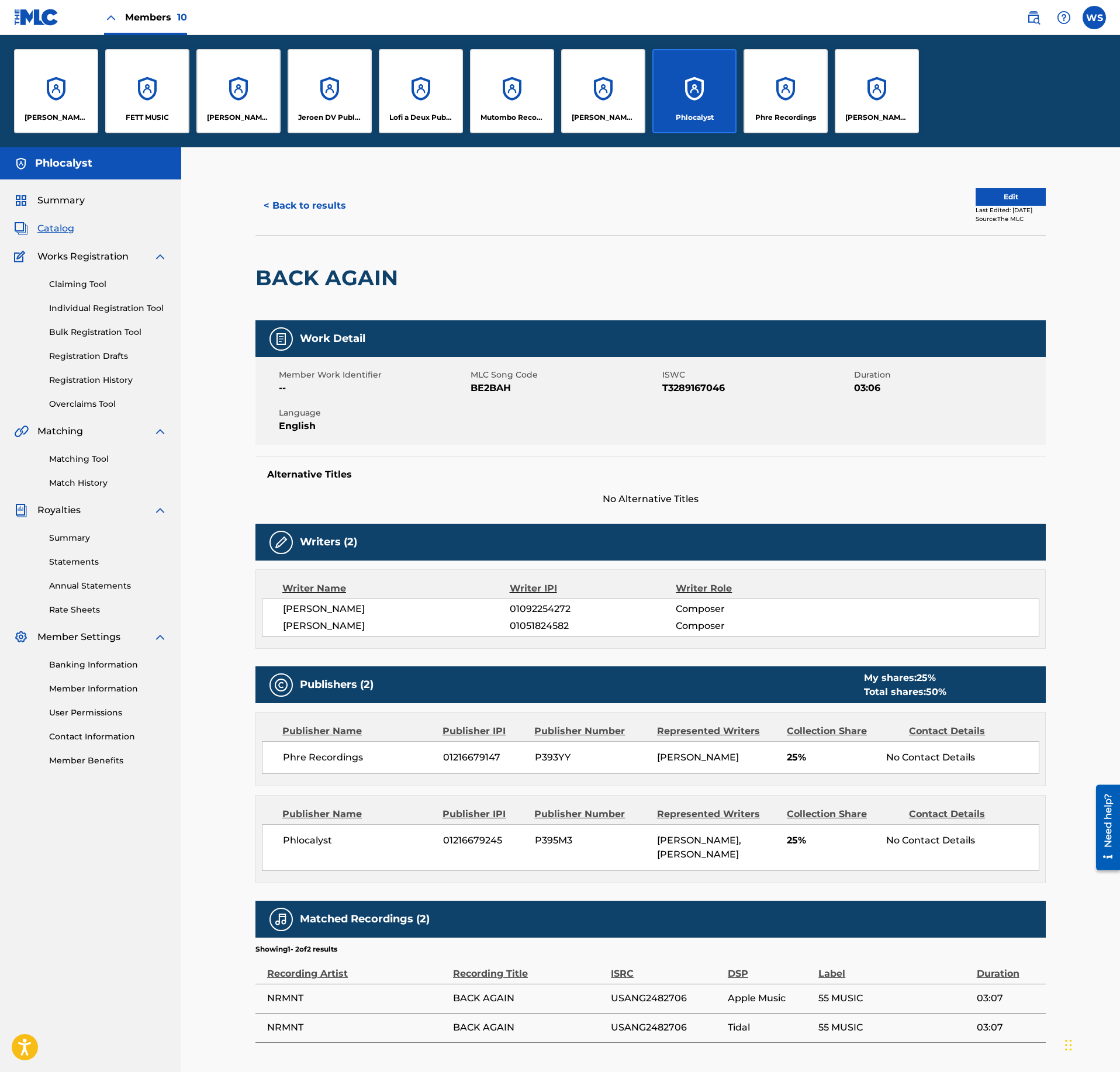
click at [514, 103] on div "Mutombo Records" at bounding box center [512, 91] width 85 height 84
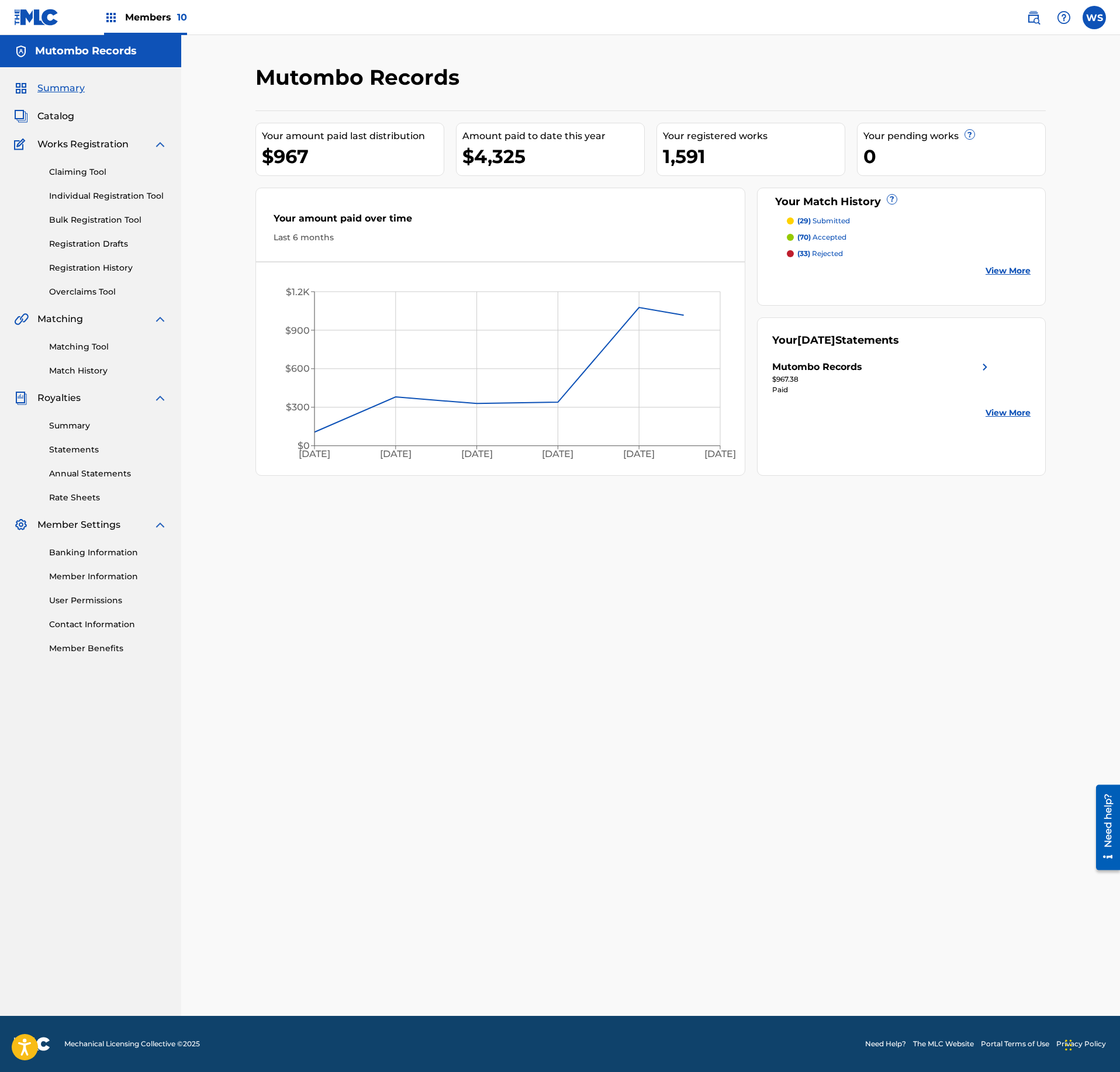
click at [52, 112] on span "Catalog" at bounding box center [56, 116] width 37 height 14
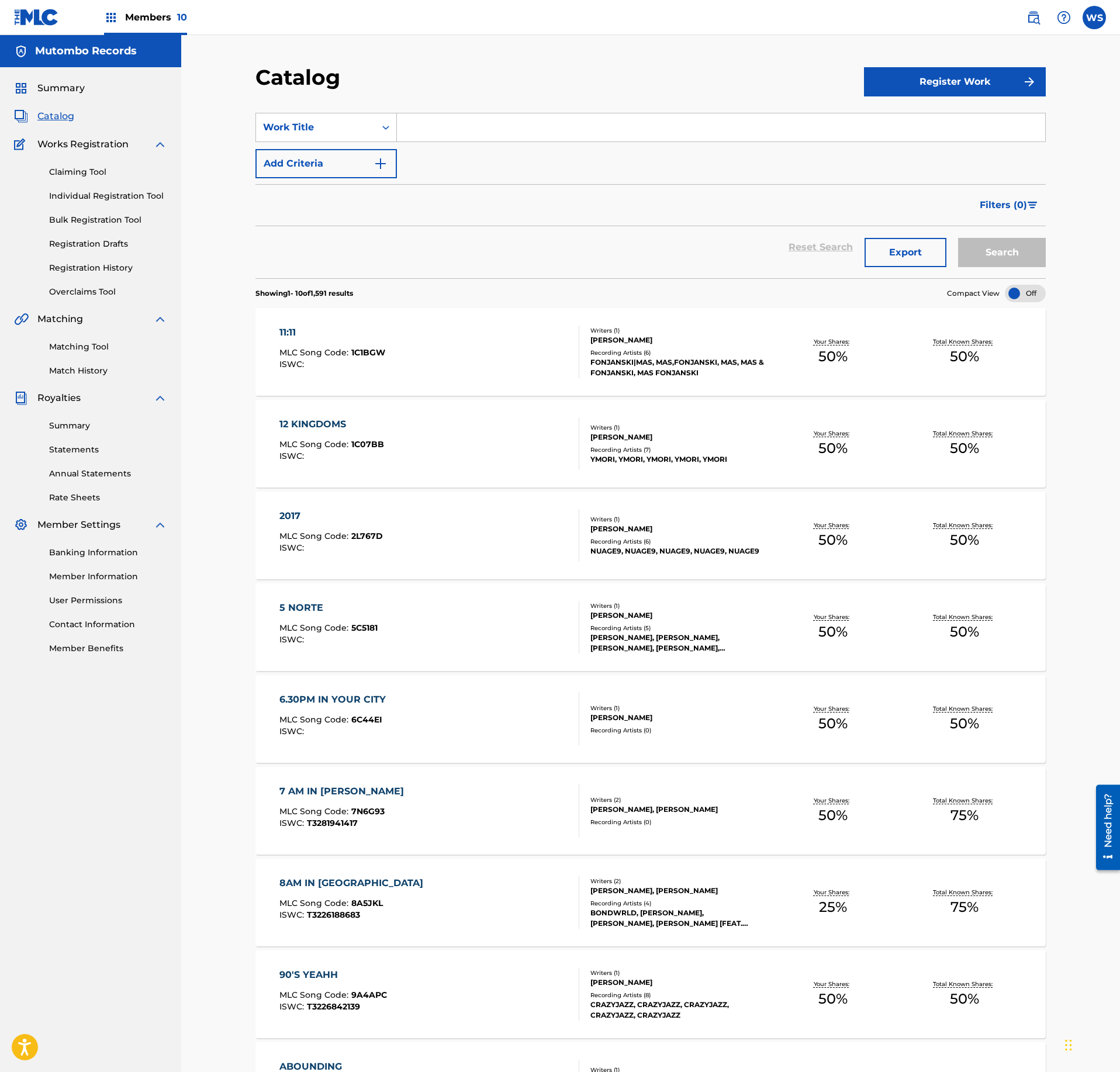
click at [94, 262] on link "Registration History" at bounding box center [108, 267] width 118 height 12
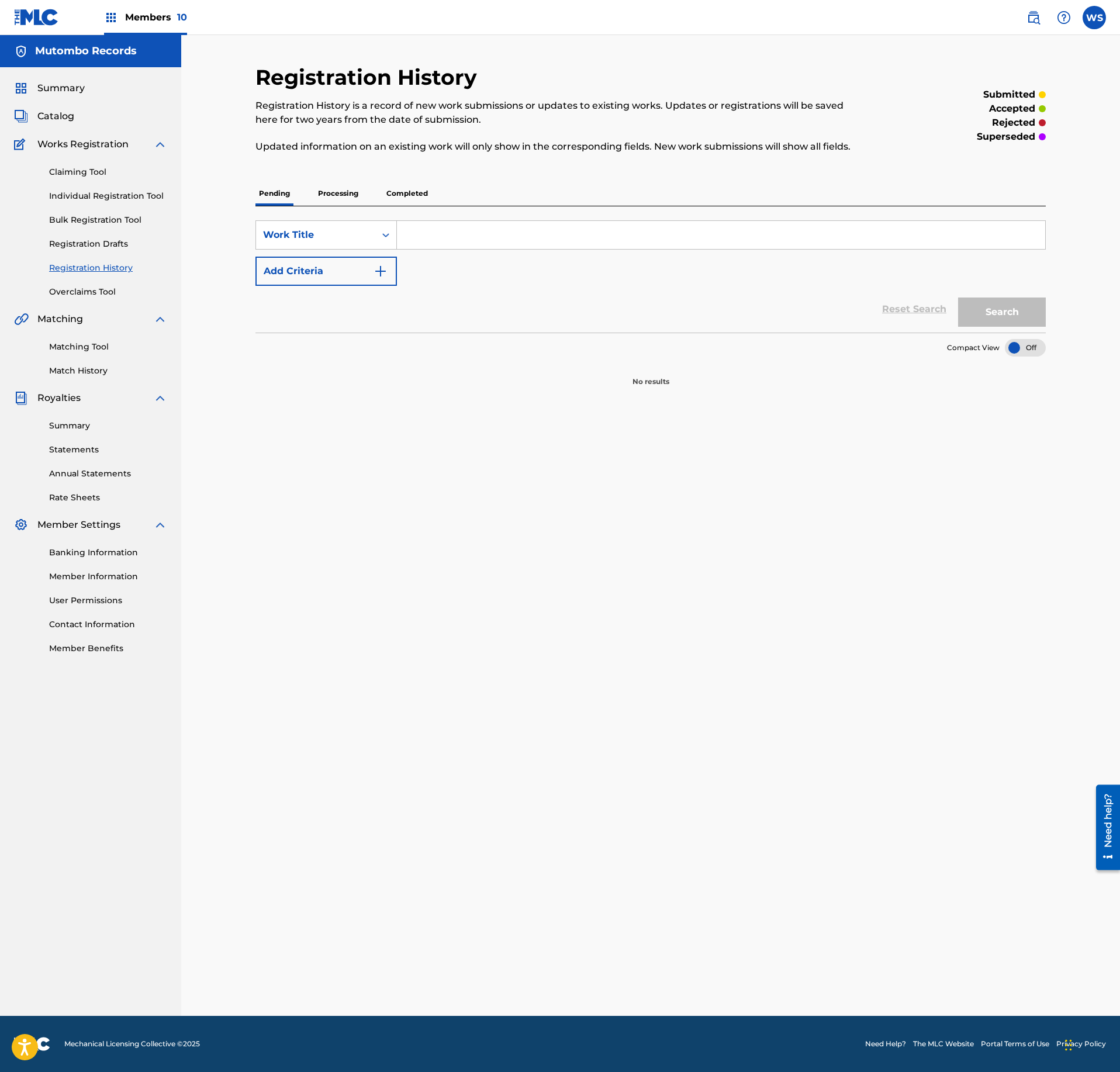
click at [349, 195] on p "Processing" at bounding box center [338, 194] width 48 height 25
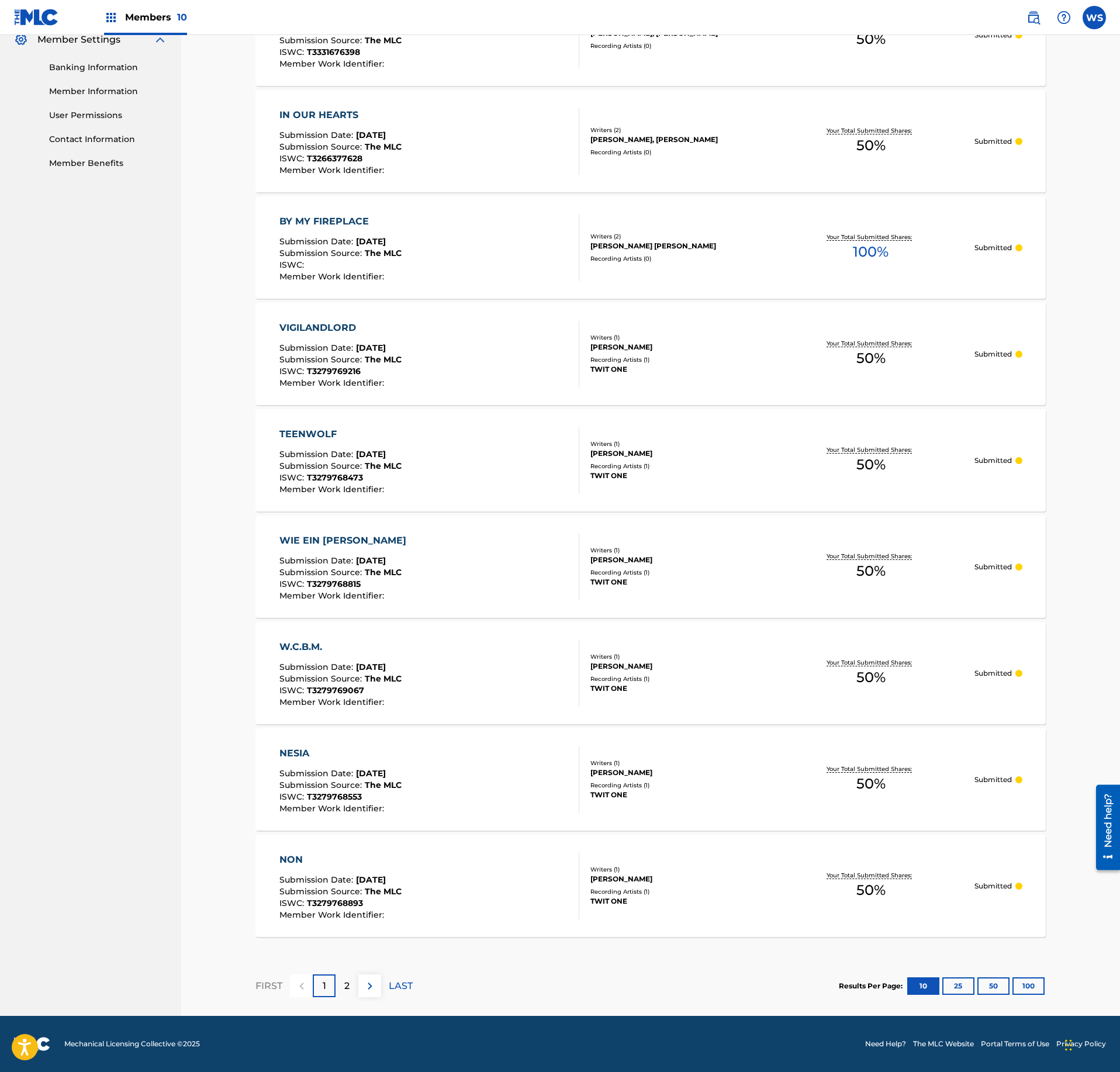
scroll to position [44, 0]
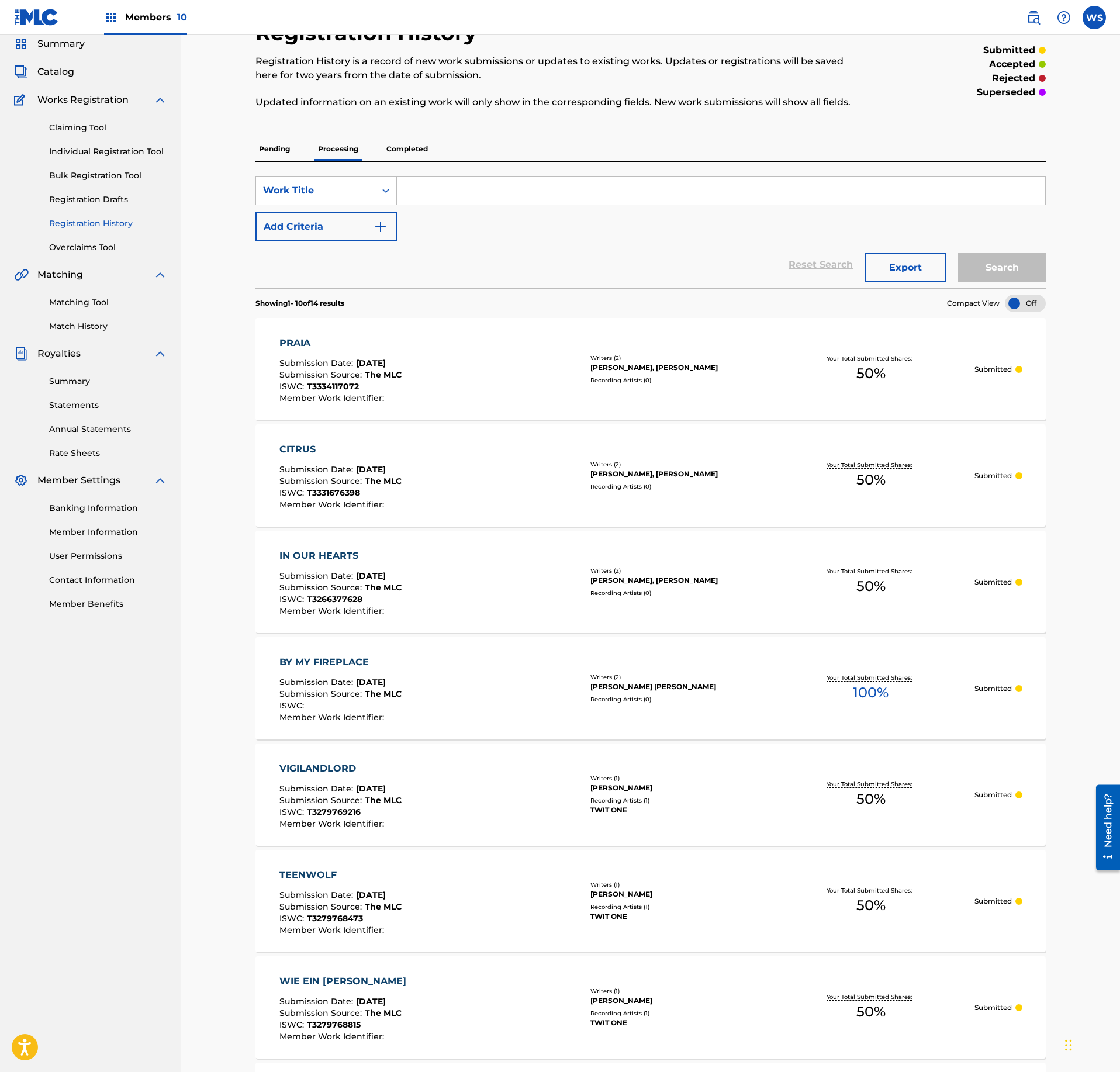
click at [396, 154] on p "Completed" at bounding box center [407, 149] width 48 height 25
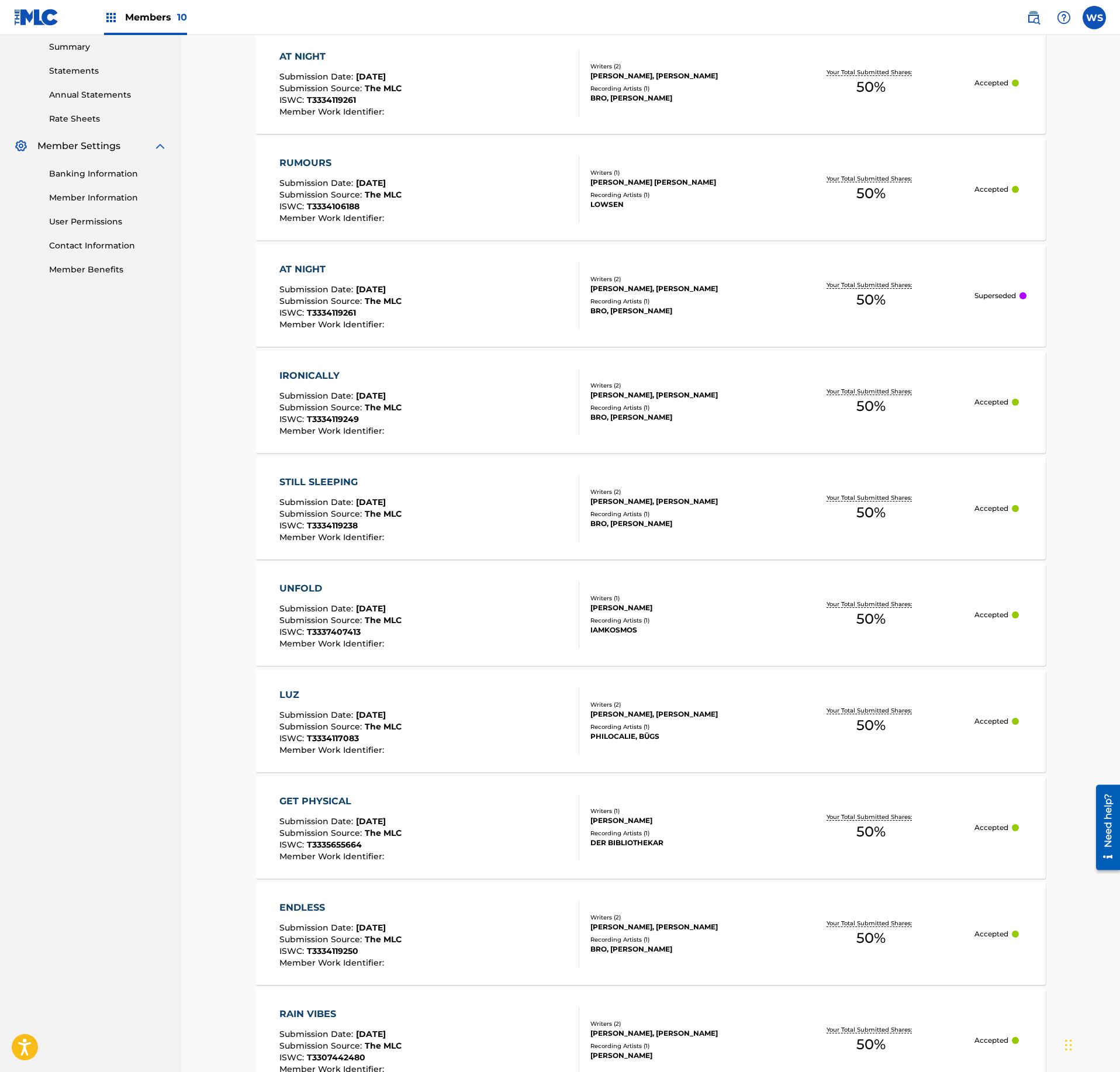
scroll to position [126, 0]
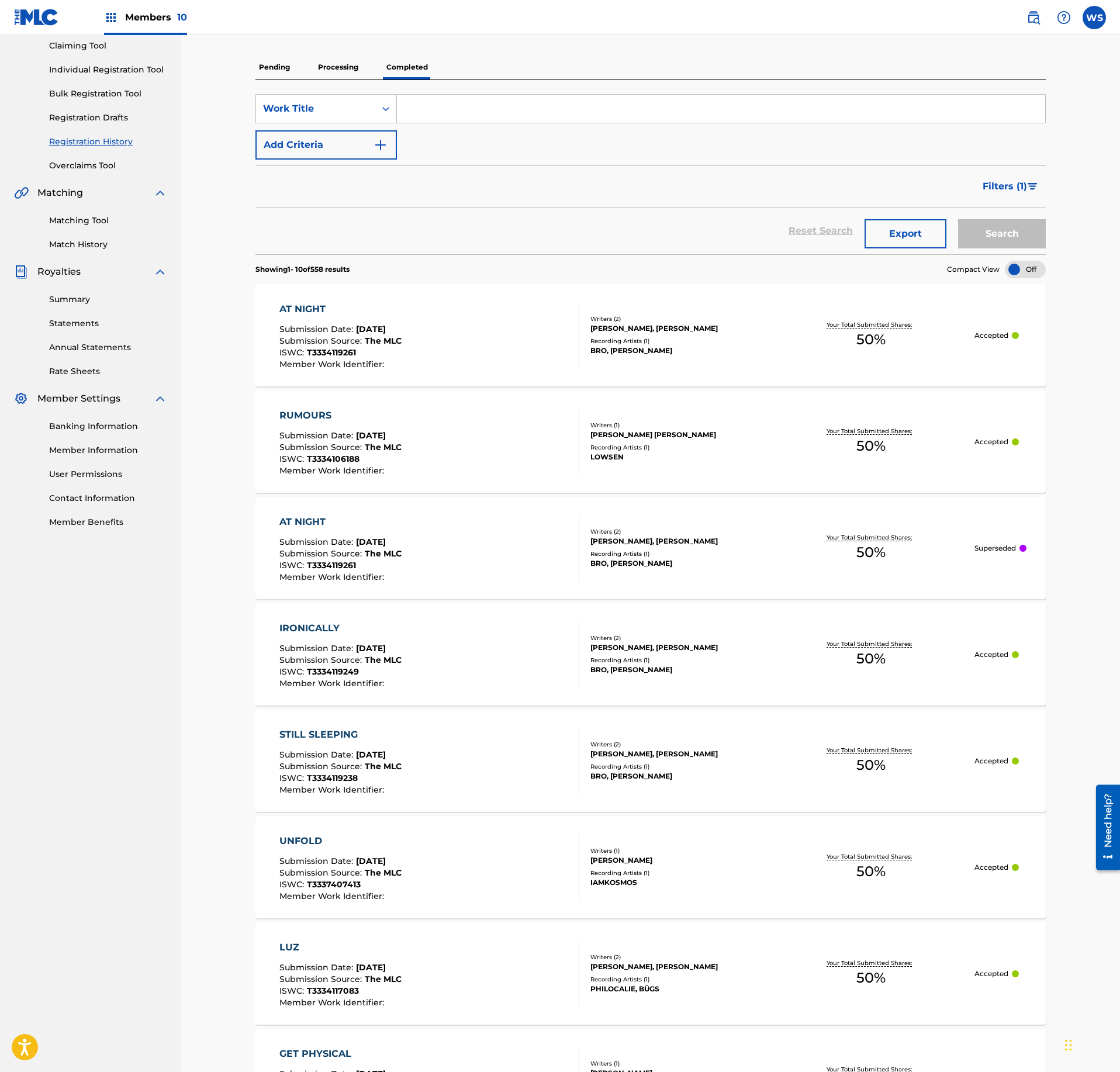
click at [530, 574] on div "AT NIGHT Submission Date : Aug 20, 2025 Submission Source : The MLC ISWC : T333…" at bounding box center [430, 548] width 300 height 66
click at [530, 574] on div "Registration History Registration History is a record of new work submissions o…" at bounding box center [650, 680] width 818 height 1485
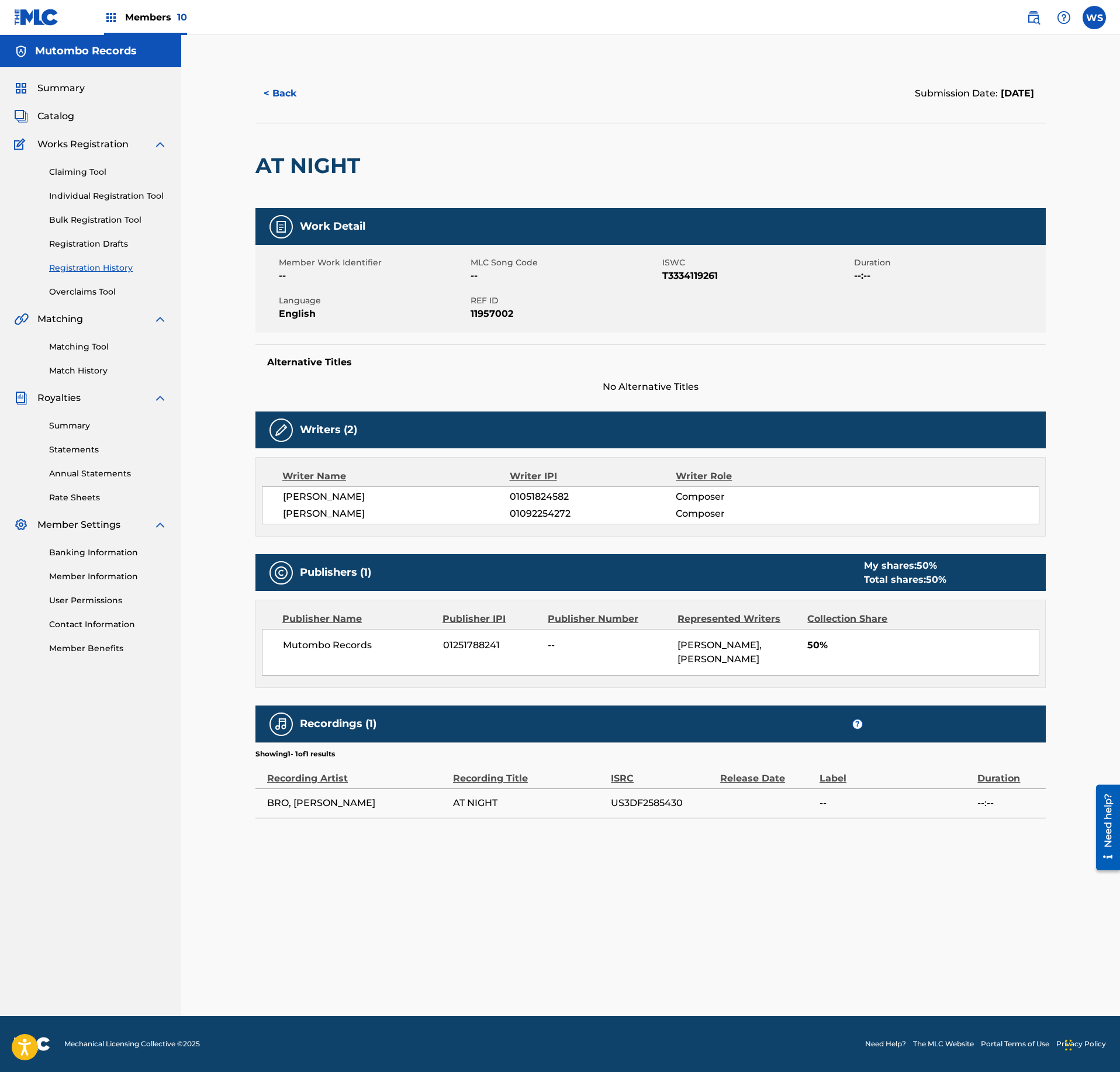
click at [69, 116] on span "Catalog" at bounding box center [56, 116] width 37 height 14
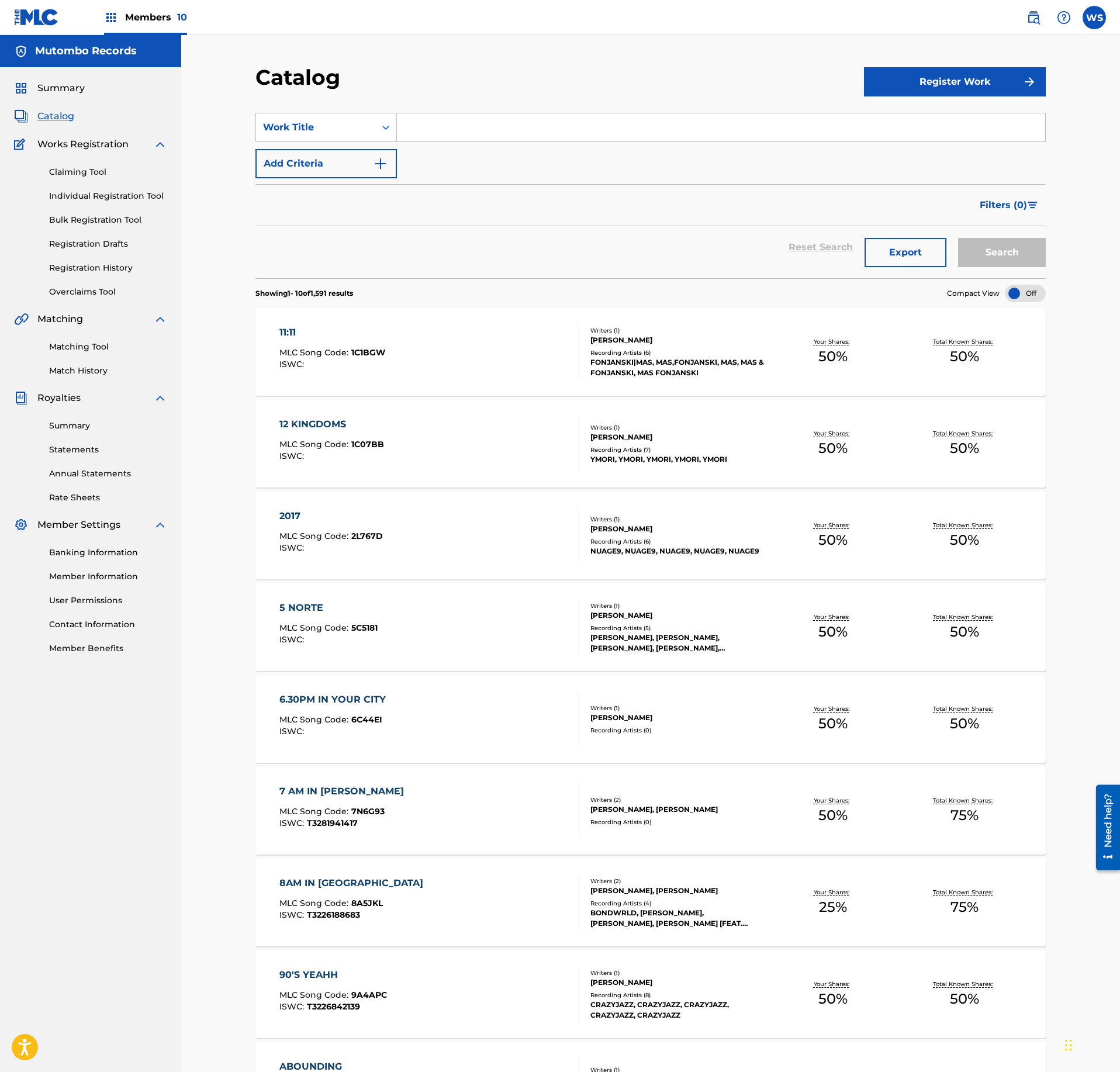
click at [85, 176] on link "Claiming Tool" at bounding box center [108, 171] width 118 height 12
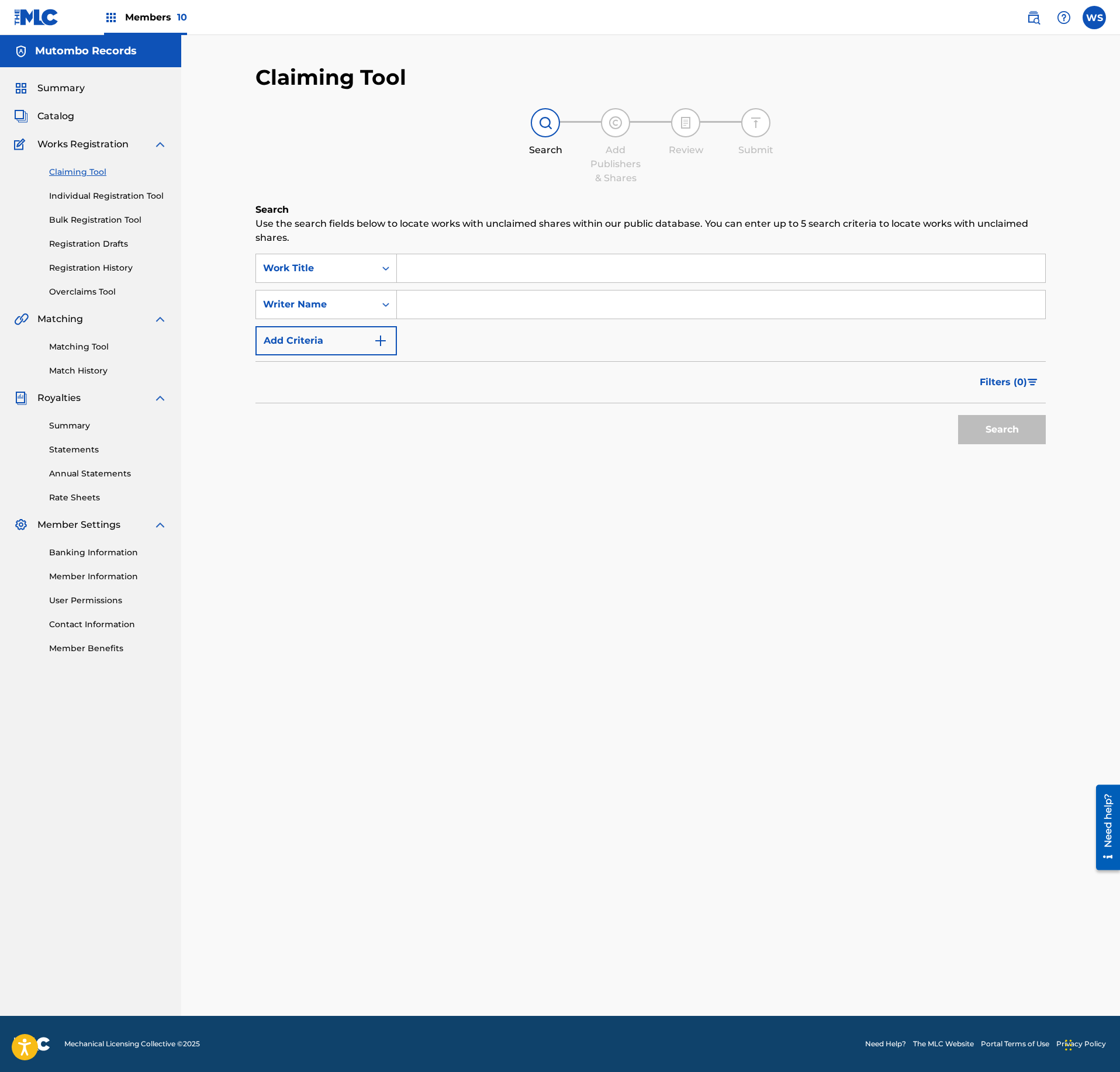
click at [444, 263] on input "Search Form" at bounding box center [721, 268] width 648 height 28
click at [35, 103] on div "Summary Catalog Works Registration Claiming Tool Individual Registration Tool B…" at bounding box center [90, 367] width 181 height 601
click at [56, 118] on span "Catalog" at bounding box center [56, 116] width 37 height 14
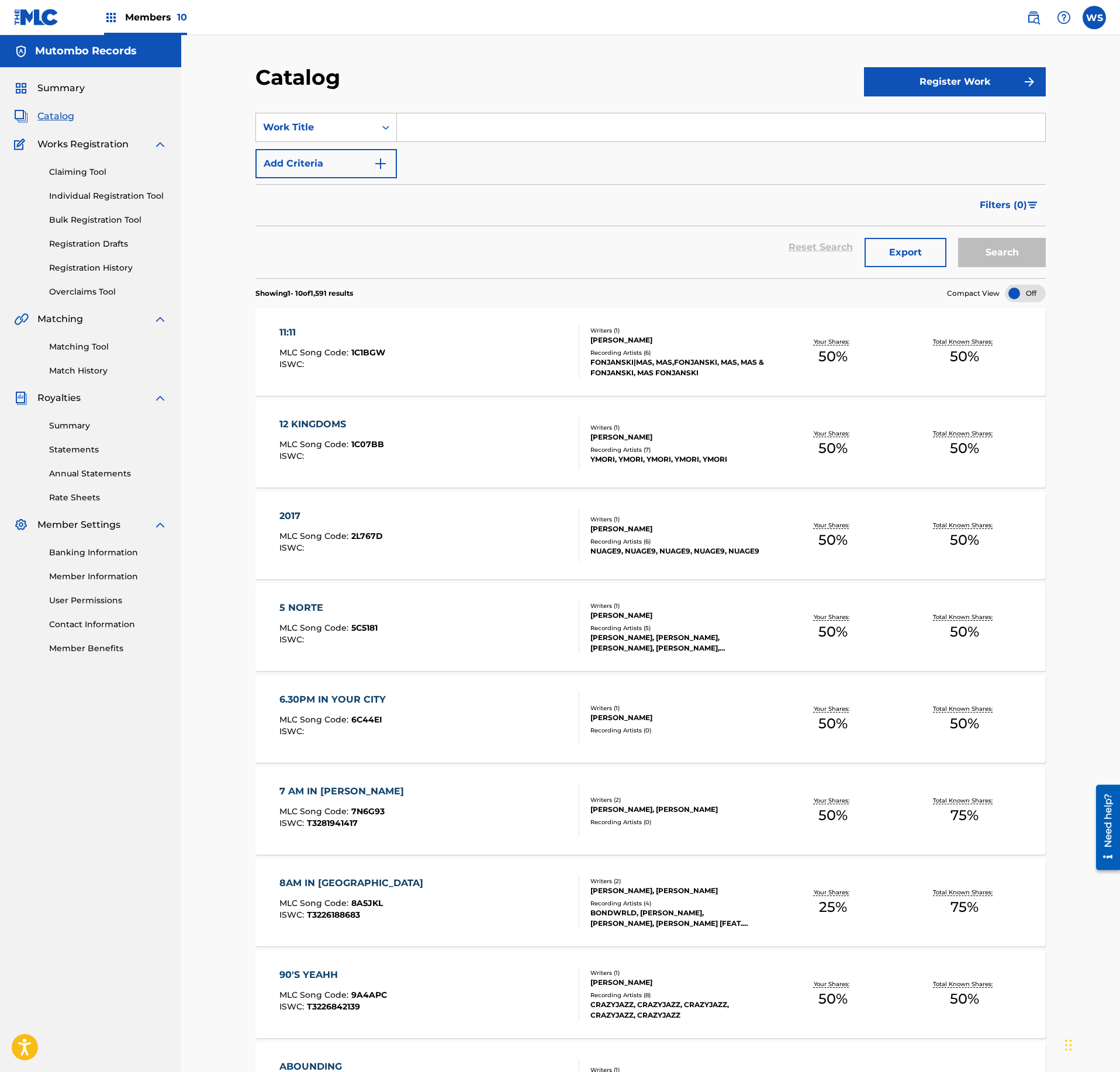
click at [103, 272] on link "Registration History" at bounding box center [108, 267] width 118 height 12
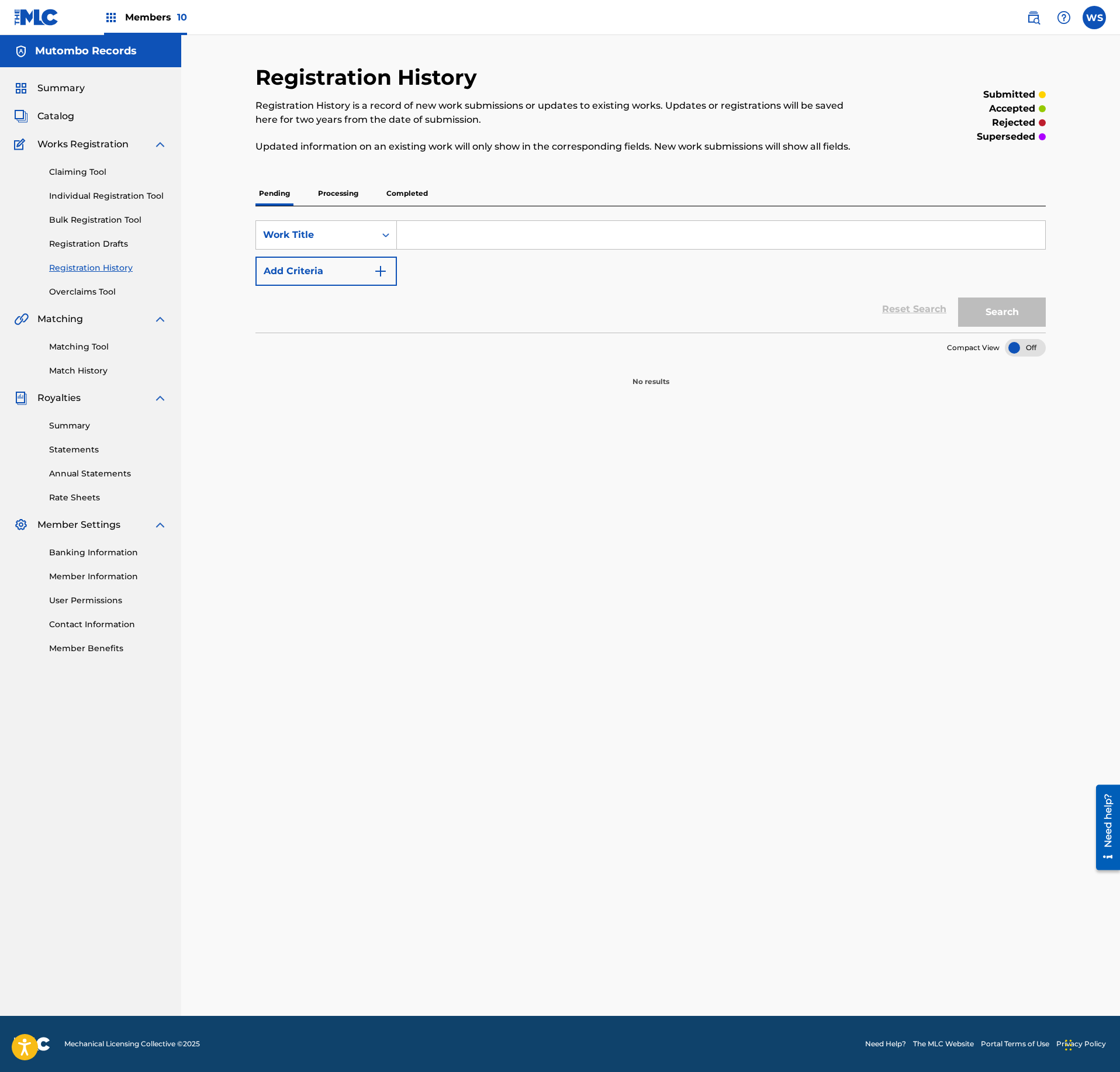
click at [457, 233] on input "Search Form" at bounding box center [721, 235] width 648 height 28
type input "back again"
click at [302, 195] on div "Pending Processing Completed" at bounding box center [650, 194] width 790 height 25
click at [327, 200] on p "Processing" at bounding box center [338, 194] width 48 height 25
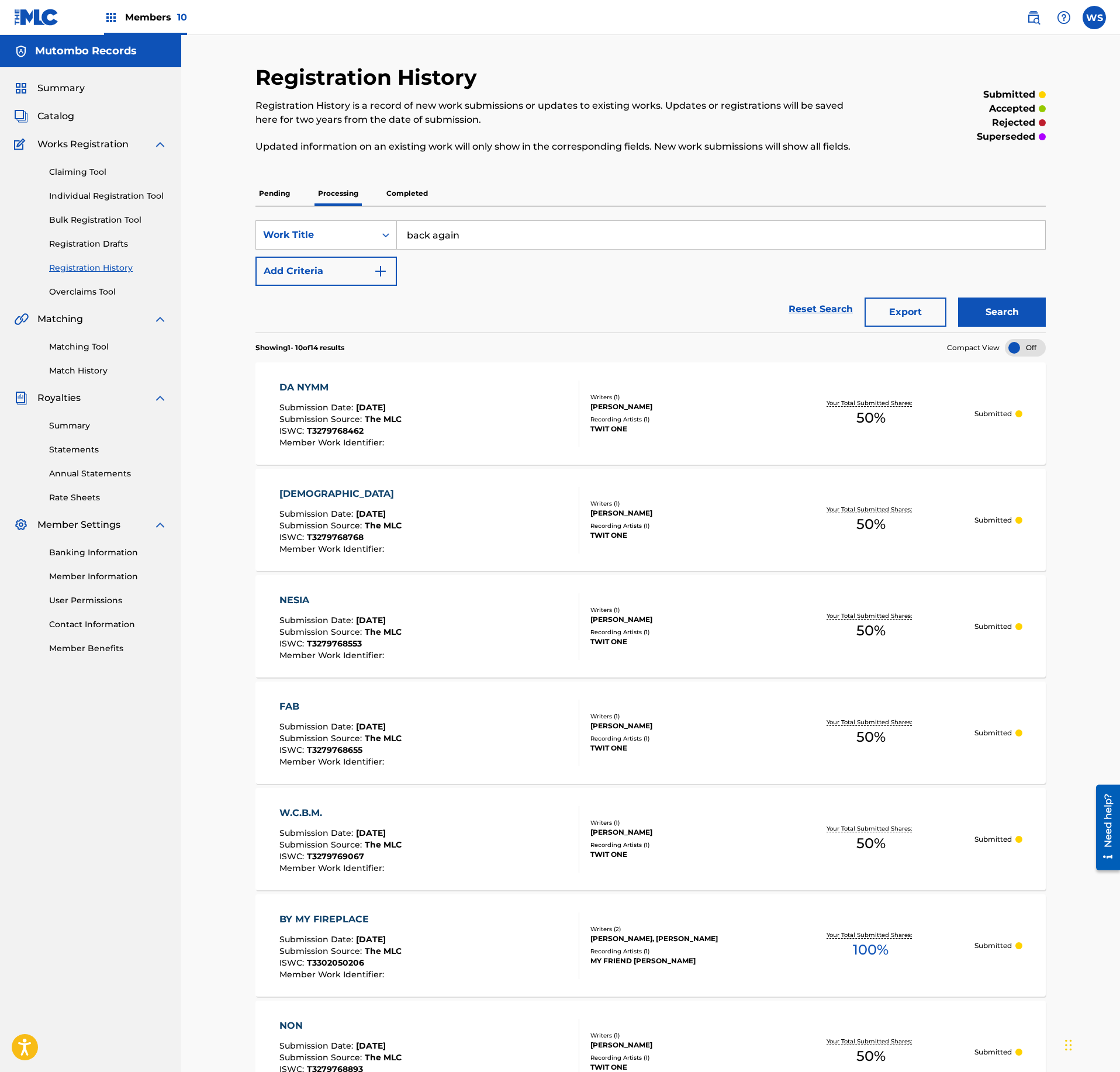
click at [473, 239] on input "back again" at bounding box center [721, 235] width 648 height 28
click at [967, 298] on button "Search" at bounding box center [1002, 312] width 88 height 30
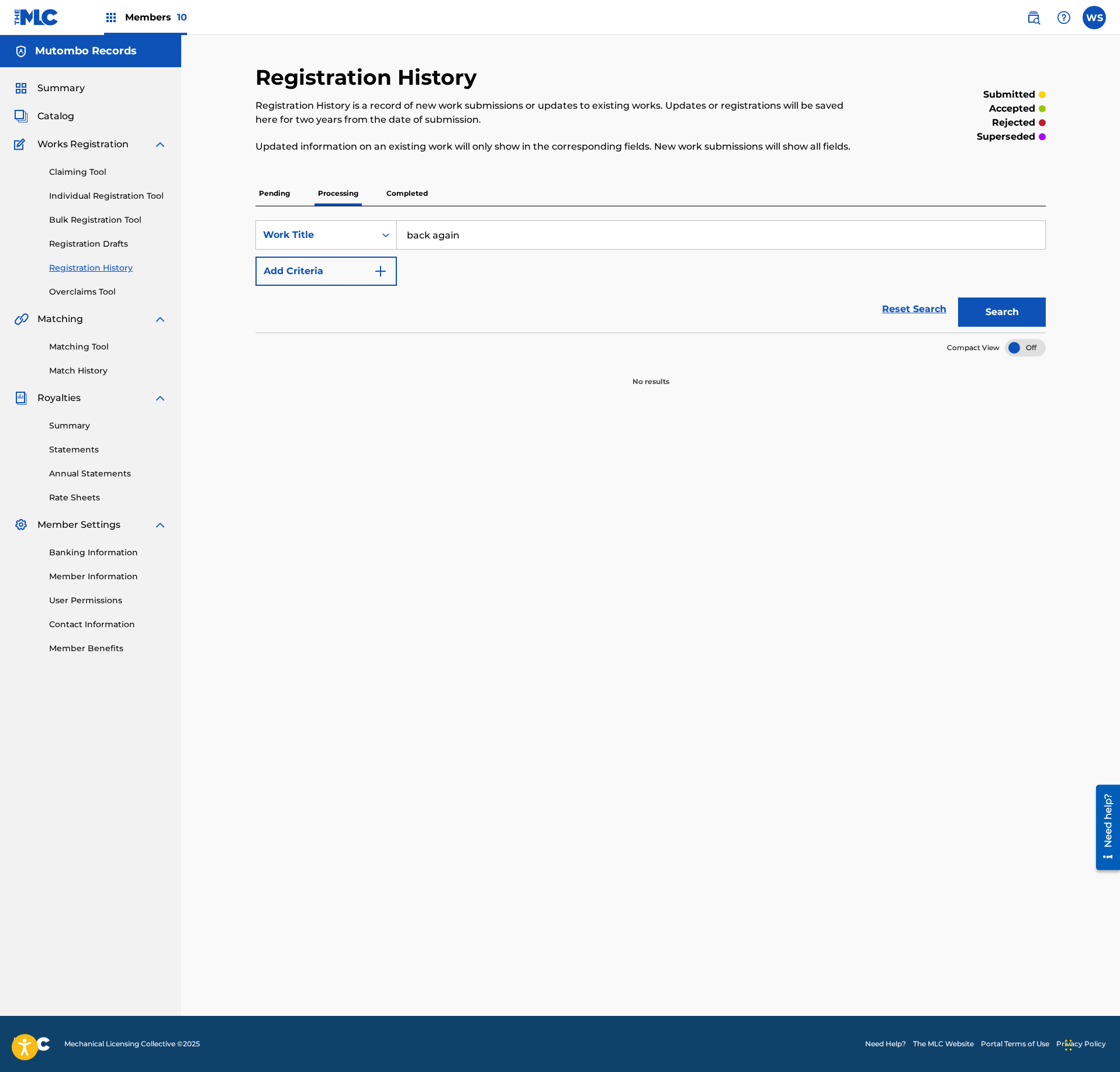
click at [375, 198] on div "Pending Processing Completed" at bounding box center [650, 194] width 790 height 25
click at [399, 190] on p "Completed" at bounding box center [407, 194] width 48 height 25
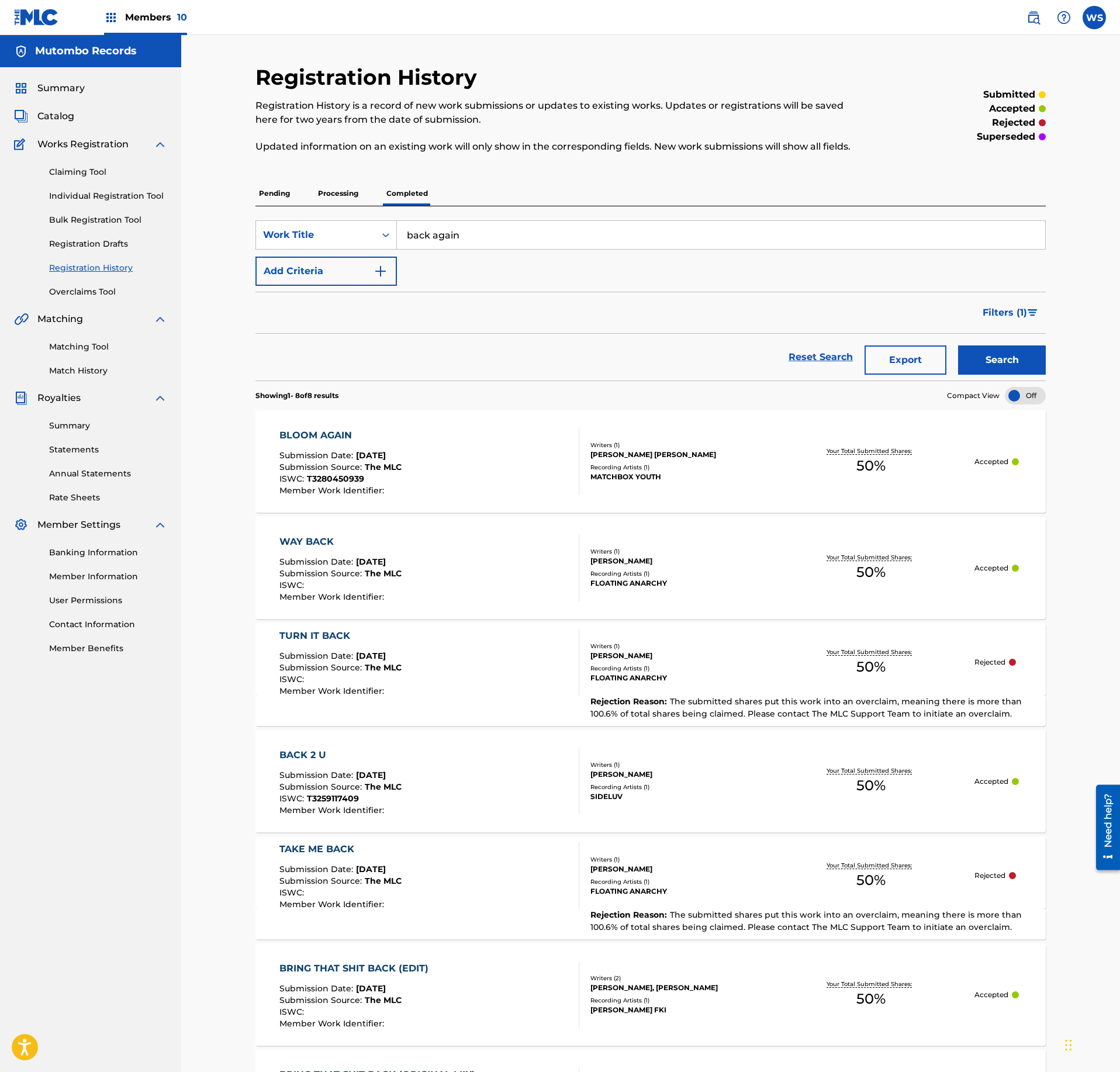
click at [89, 171] on link "Claiming Tool" at bounding box center [108, 171] width 118 height 12
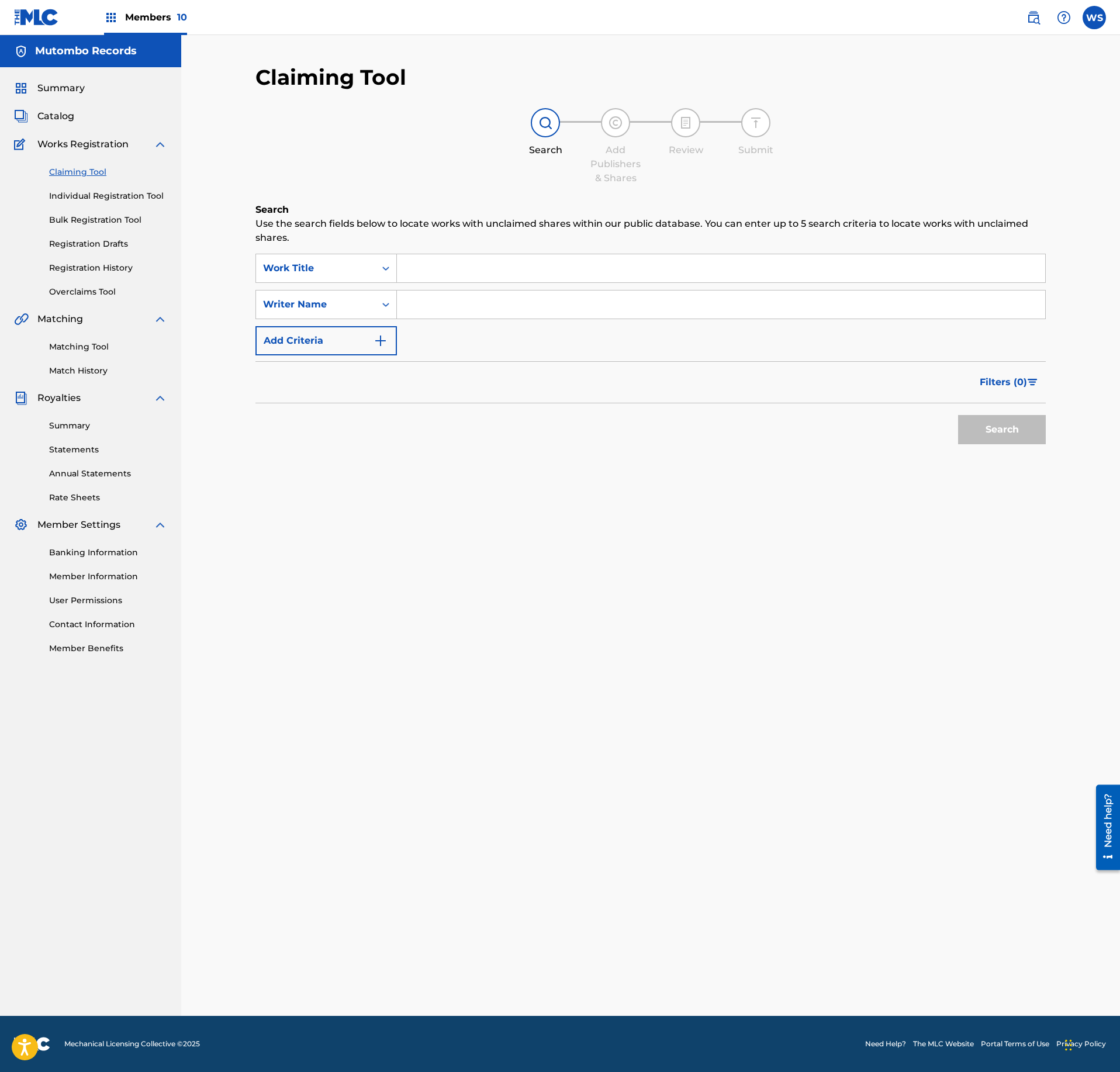
click at [446, 267] on input "Search Form" at bounding box center [721, 268] width 648 height 28
paste input "b"
click at [469, 262] on input "Search Form" at bounding box center [721, 268] width 648 height 28
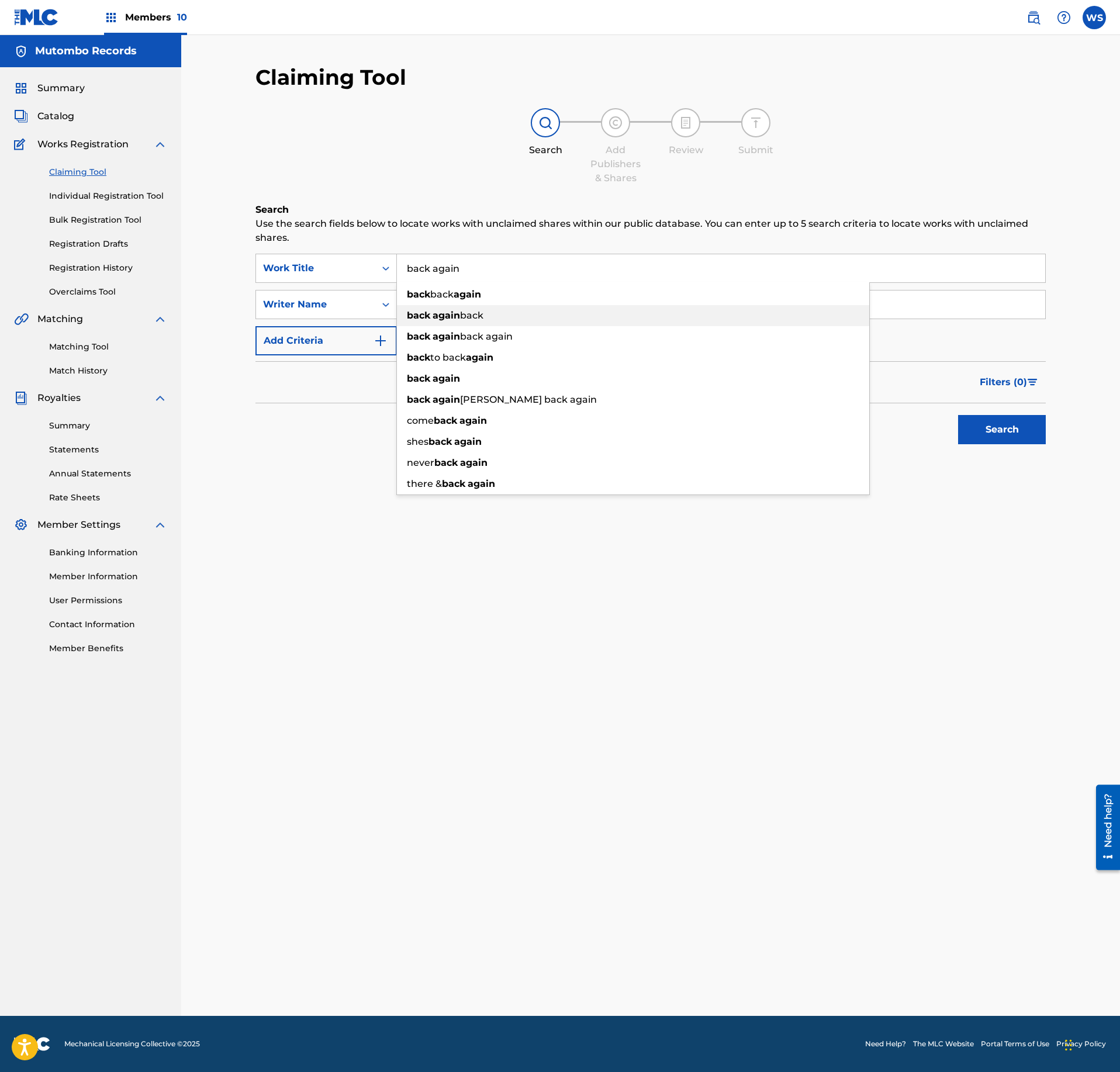
type input "back again"
click at [319, 409] on div "Search" at bounding box center [650, 427] width 790 height 47
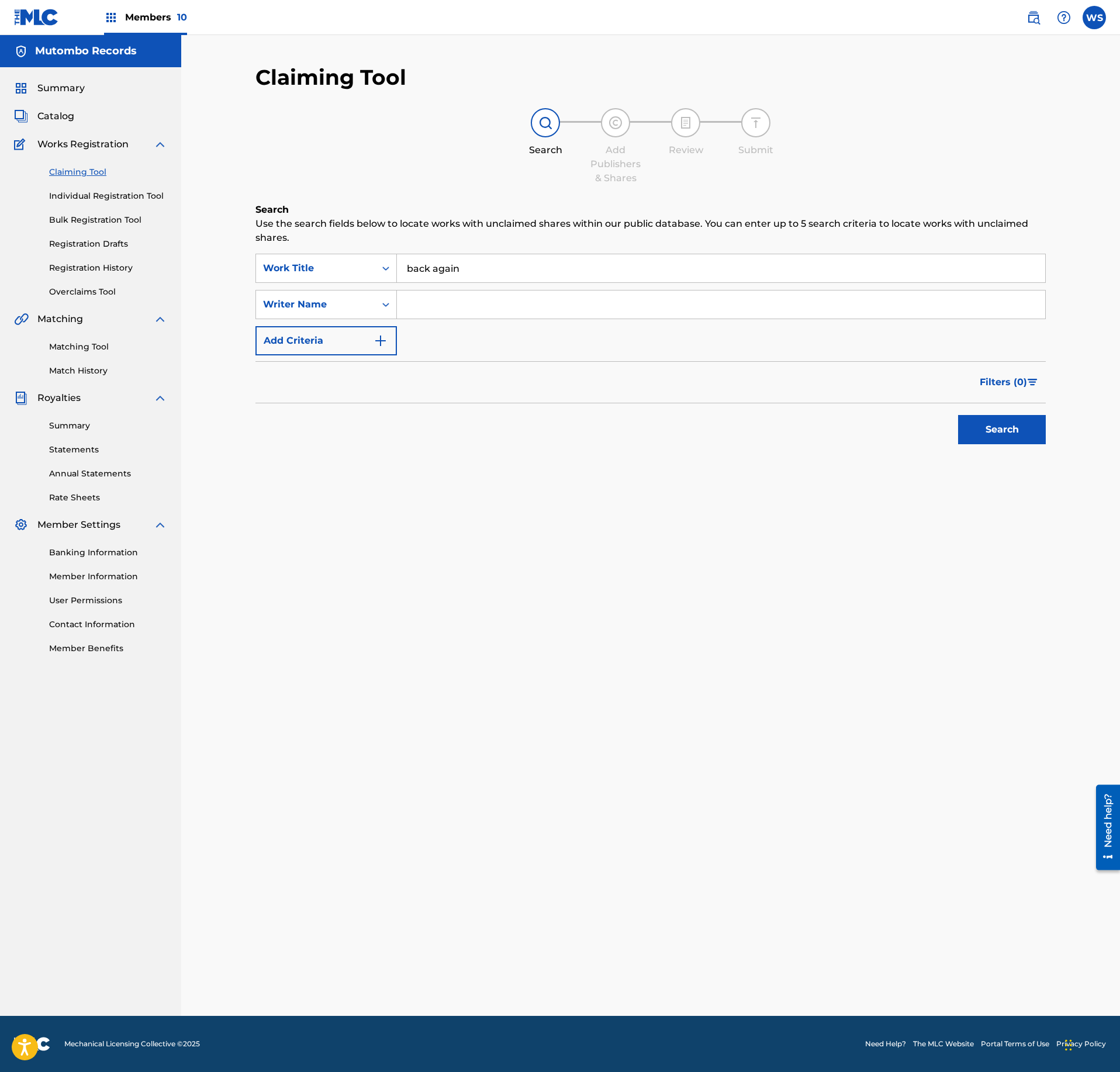
click at [460, 317] on input "Search Form" at bounding box center [721, 304] width 648 height 28
type input "VLEESCHHOUWER"
click at [963, 413] on div "Search" at bounding box center [999, 427] width 94 height 47
click at [968, 415] on div "Search" at bounding box center [999, 427] width 94 height 47
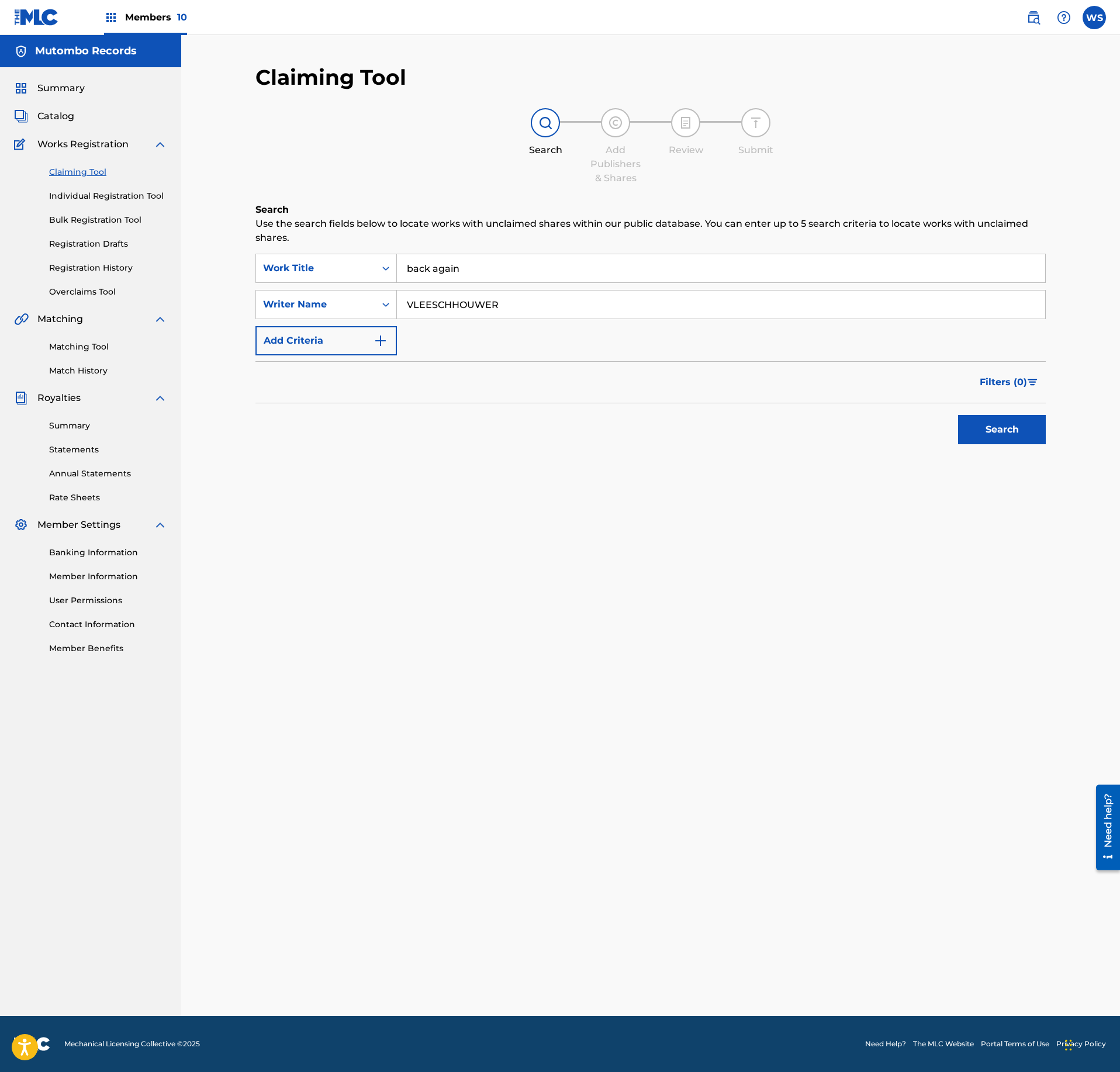
click at [974, 418] on button "Search" at bounding box center [1002, 430] width 88 height 30
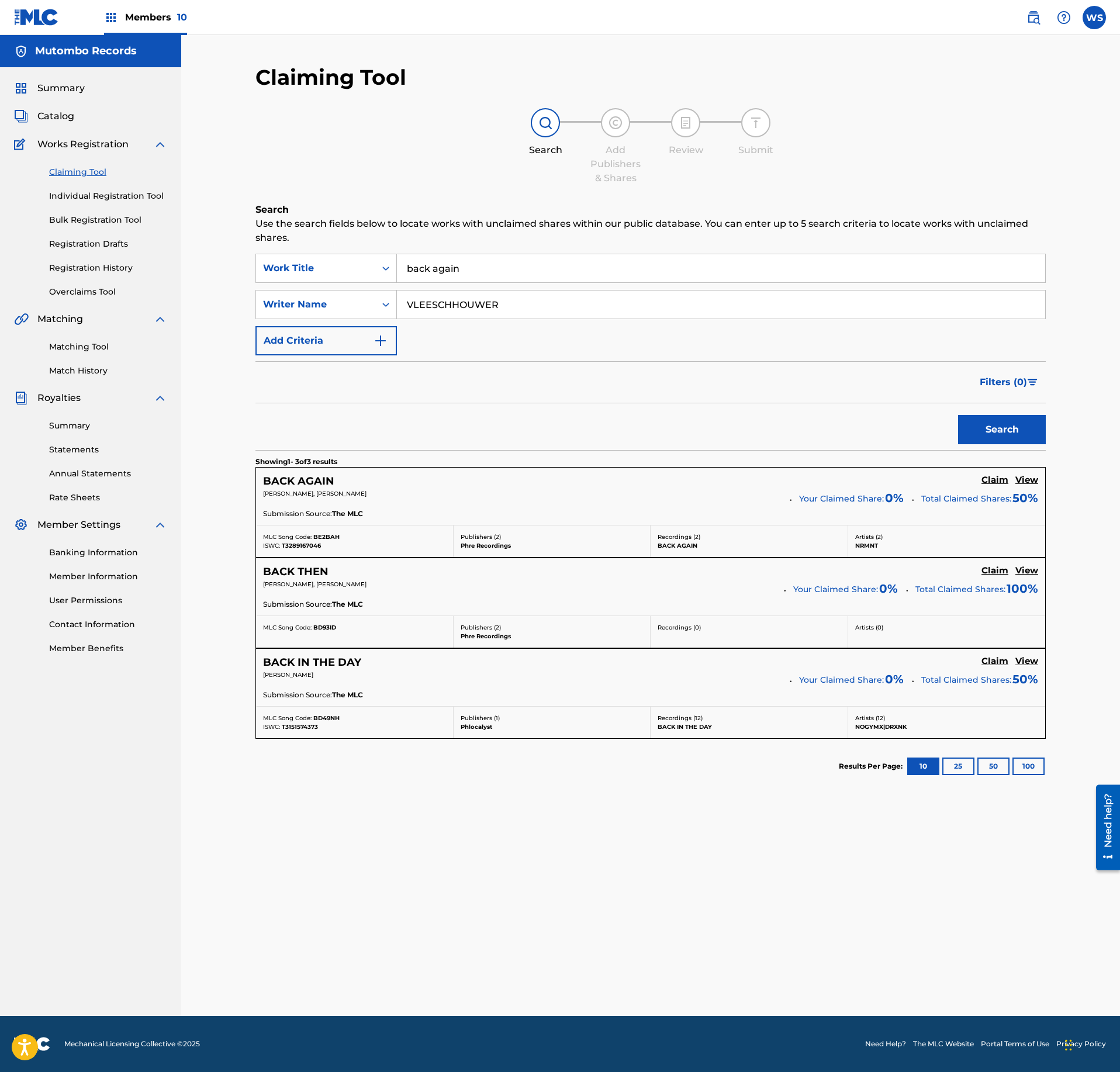
click at [999, 484] on h5 "Claim" at bounding box center [994, 481] width 27 height 11
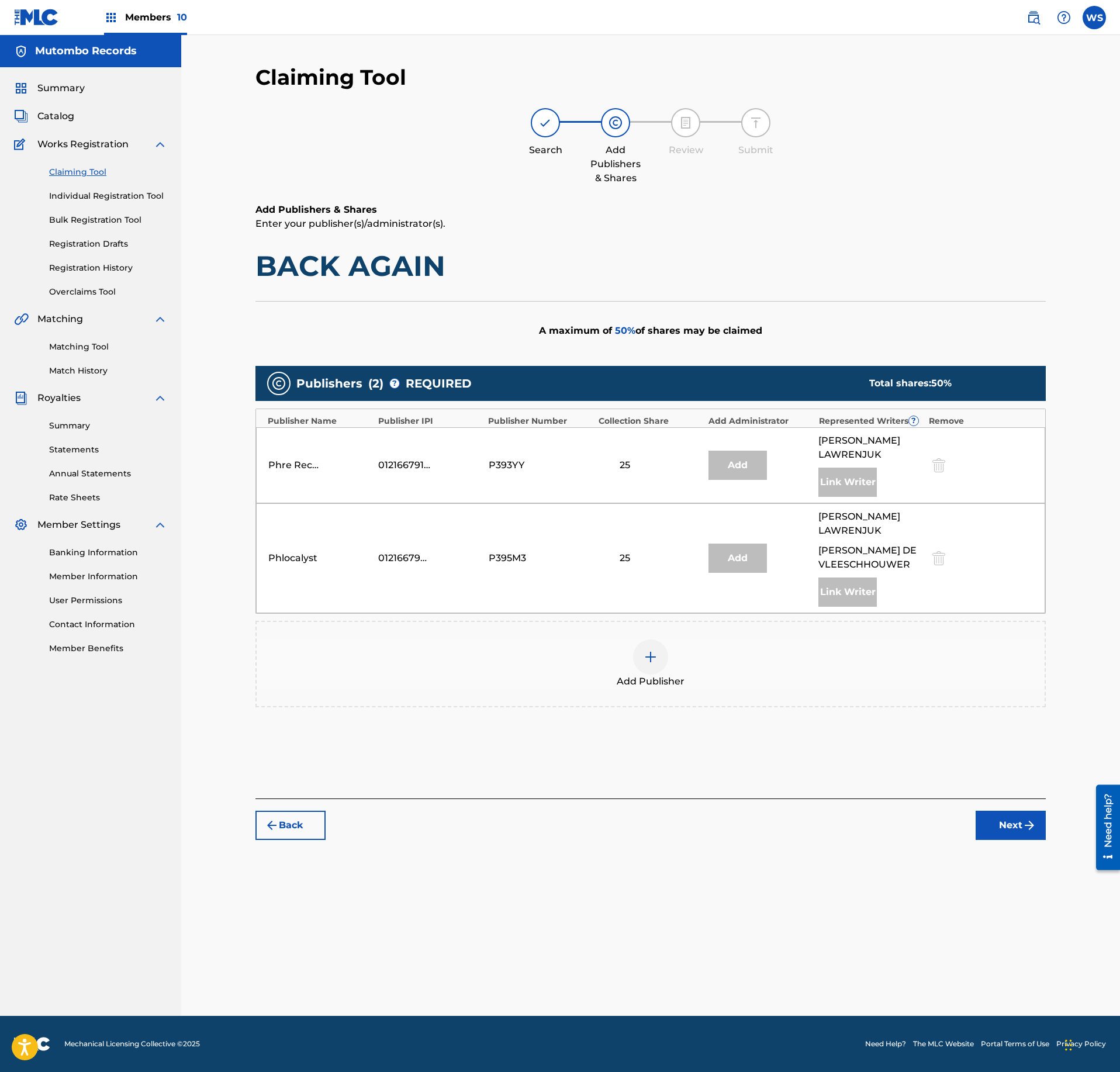
click at [662, 665] on div "Add Publisher" at bounding box center [650, 664] width 790 height 86
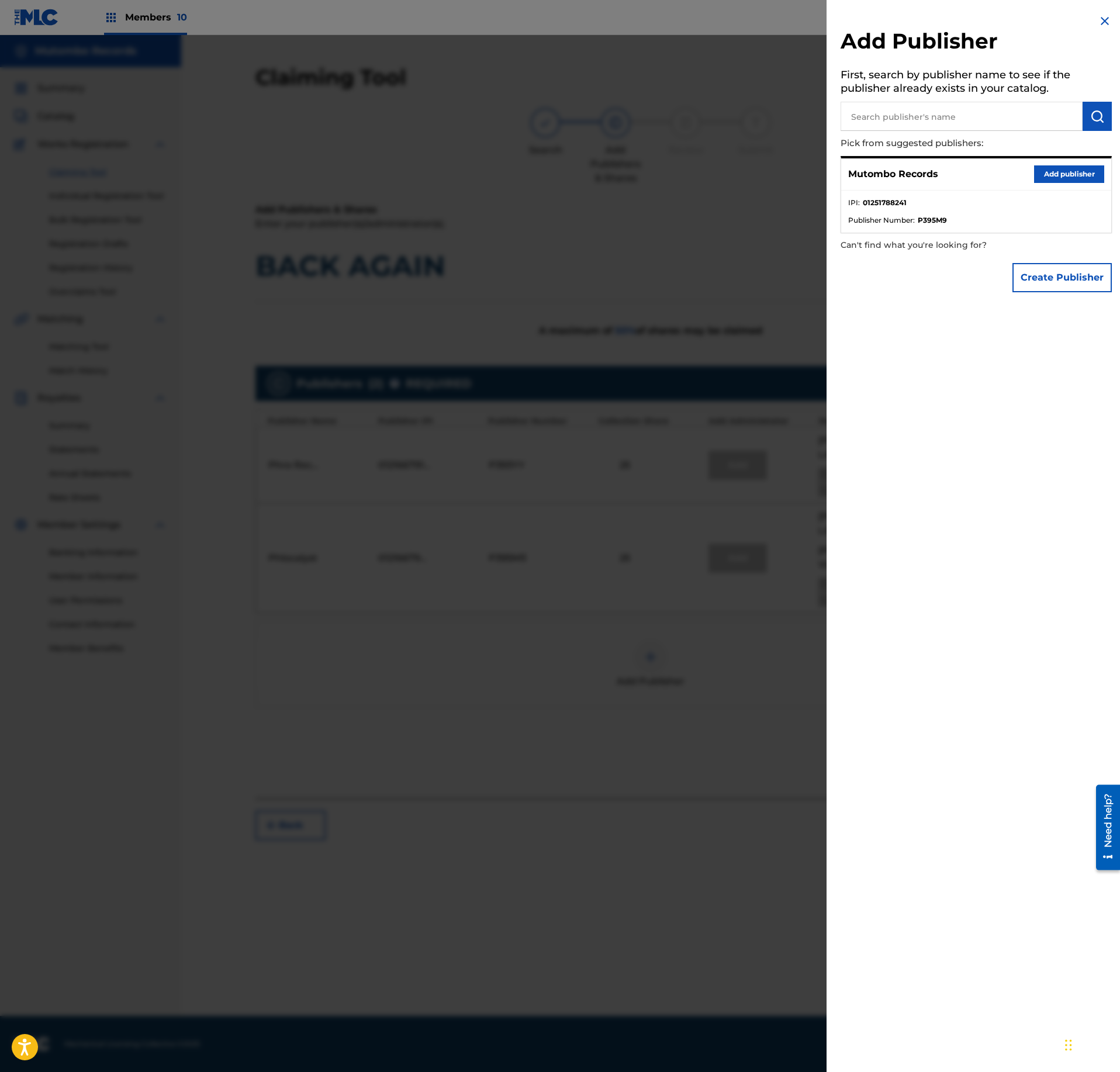
click at [1081, 167] on button "Add publisher" at bounding box center [1068, 174] width 70 height 17
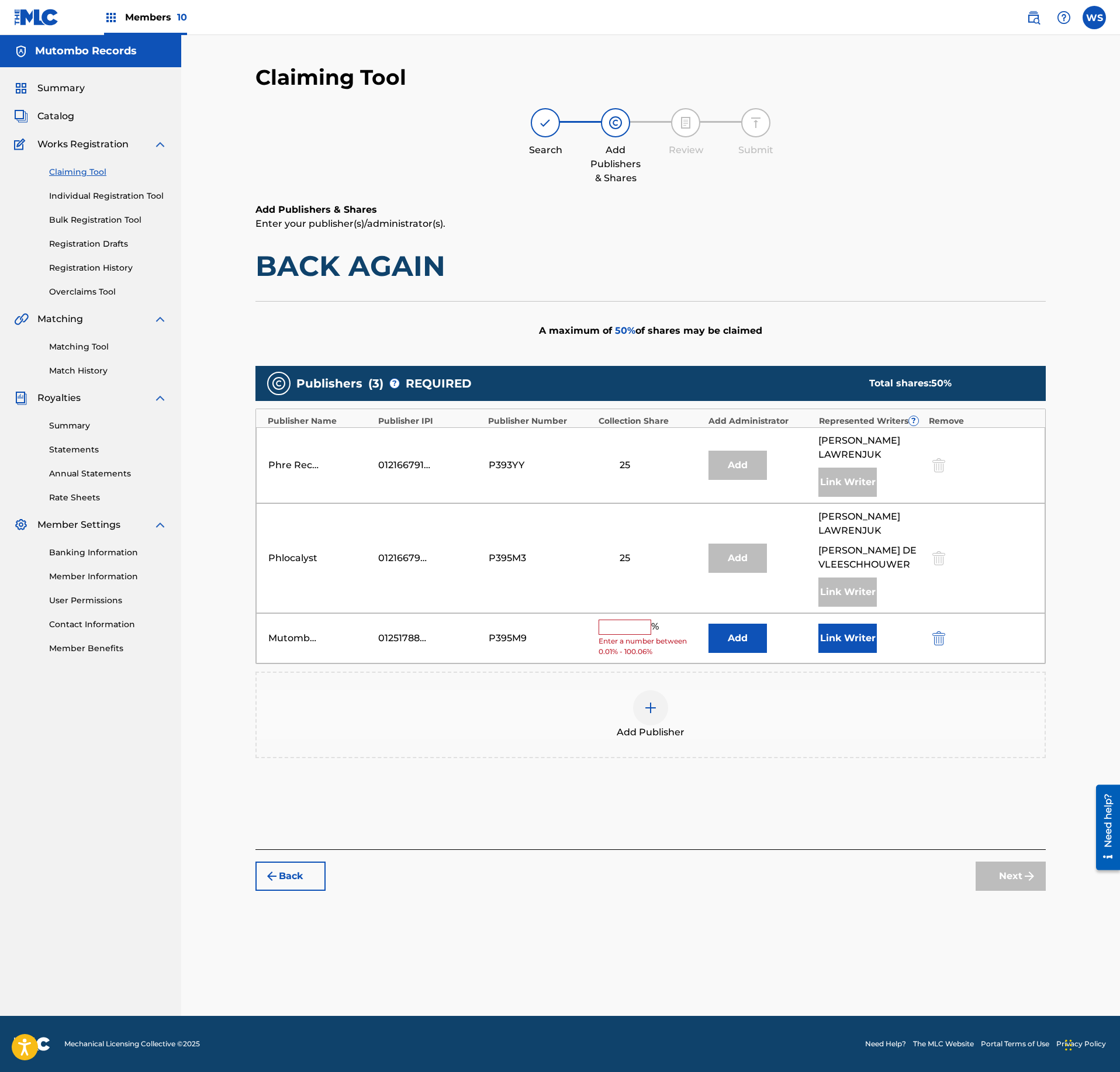
click at [853, 623] on button "Link Writer" at bounding box center [847, 638] width 58 height 30
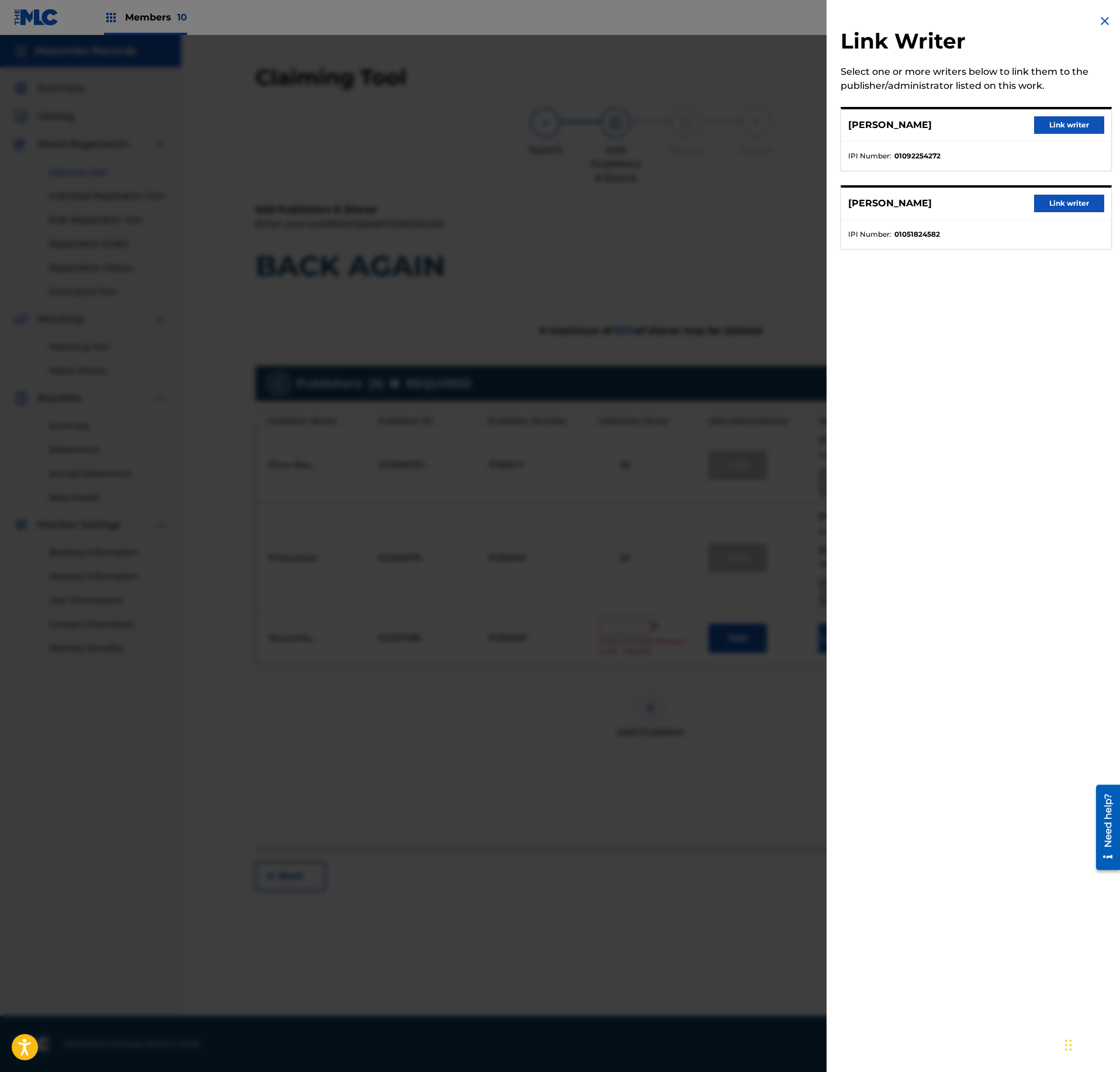
click at [1063, 121] on button "Link writer" at bounding box center [1068, 125] width 70 height 17
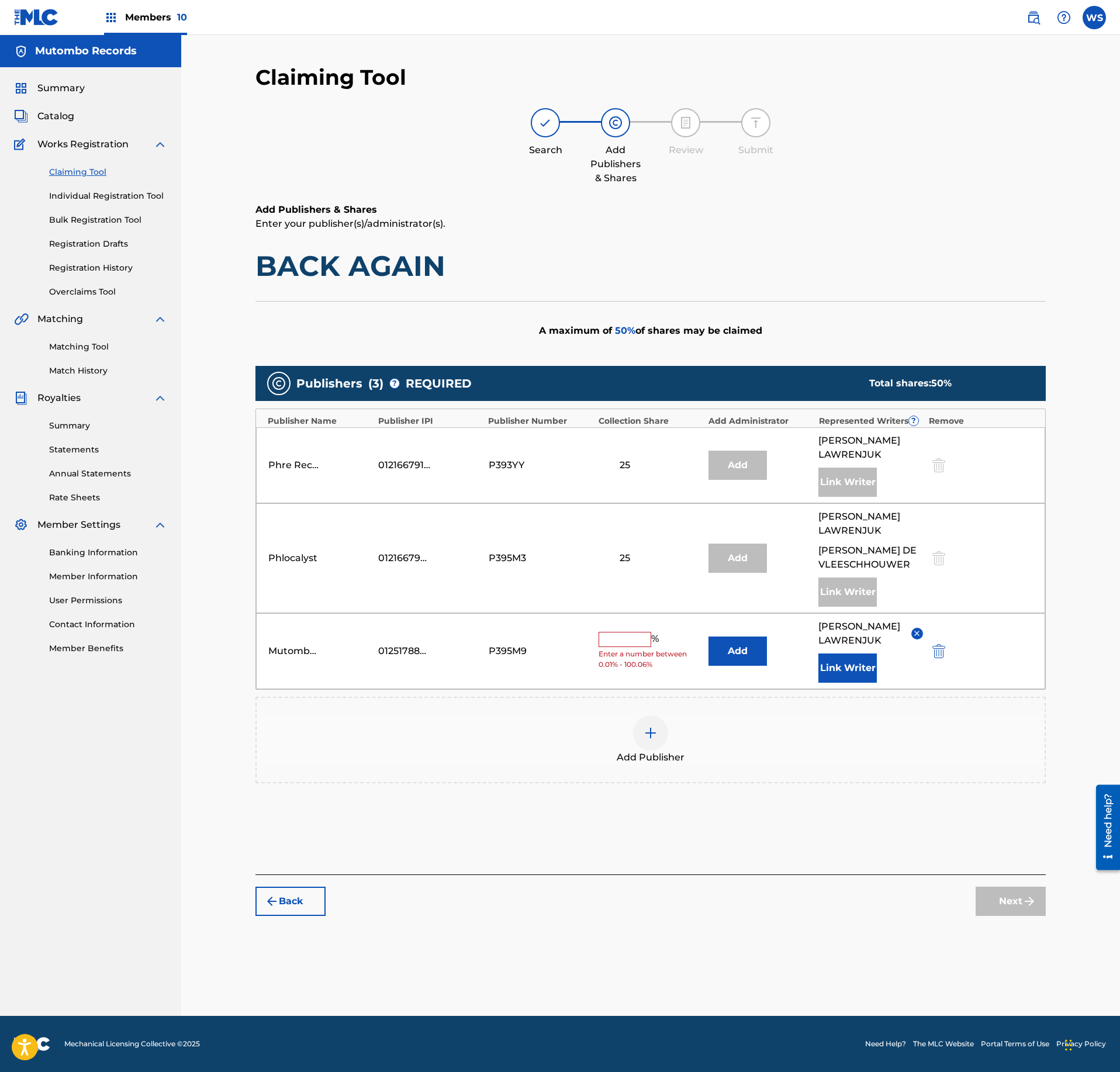
click at [848, 654] on button "Link Writer" at bounding box center [847, 668] width 58 height 30
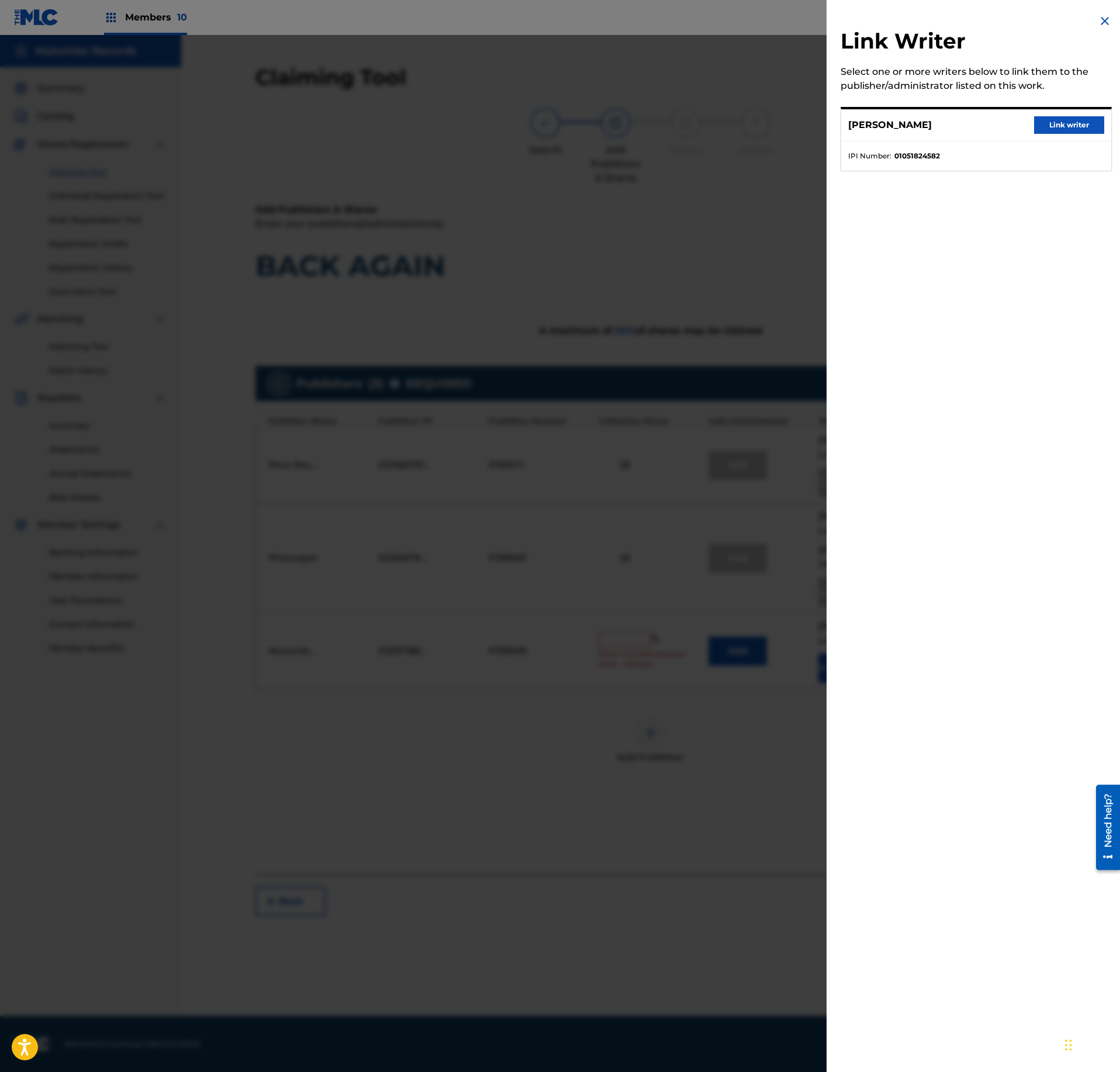
click at [1077, 126] on button "Link writer" at bounding box center [1068, 125] width 70 height 17
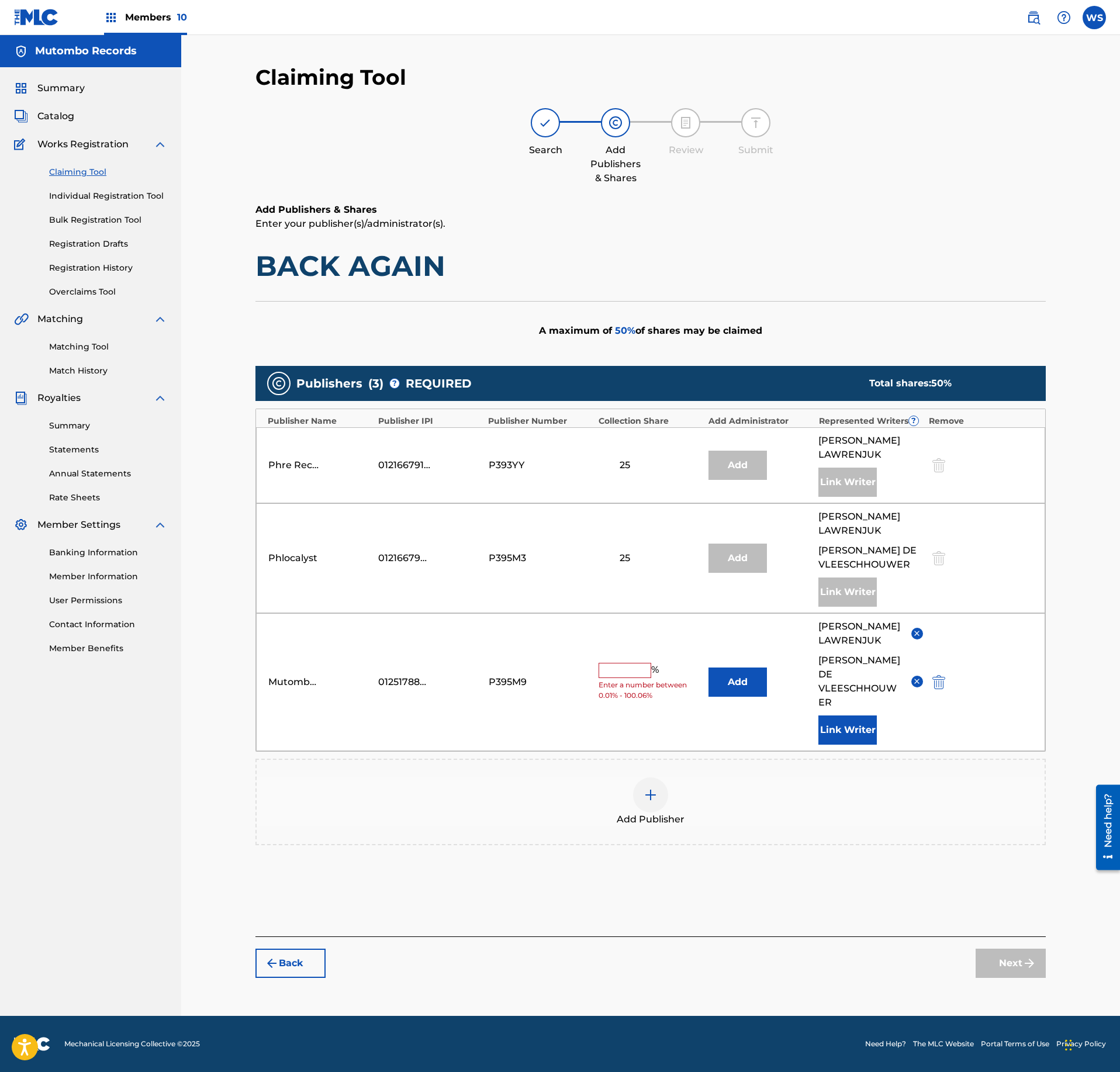
click at [622, 663] on input "text" at bounding box center [625, 670] width 53 height 16
type input "50"
click at [1013, 948] on button "Next" at bounding box center [1010, 963] width 70 height 30
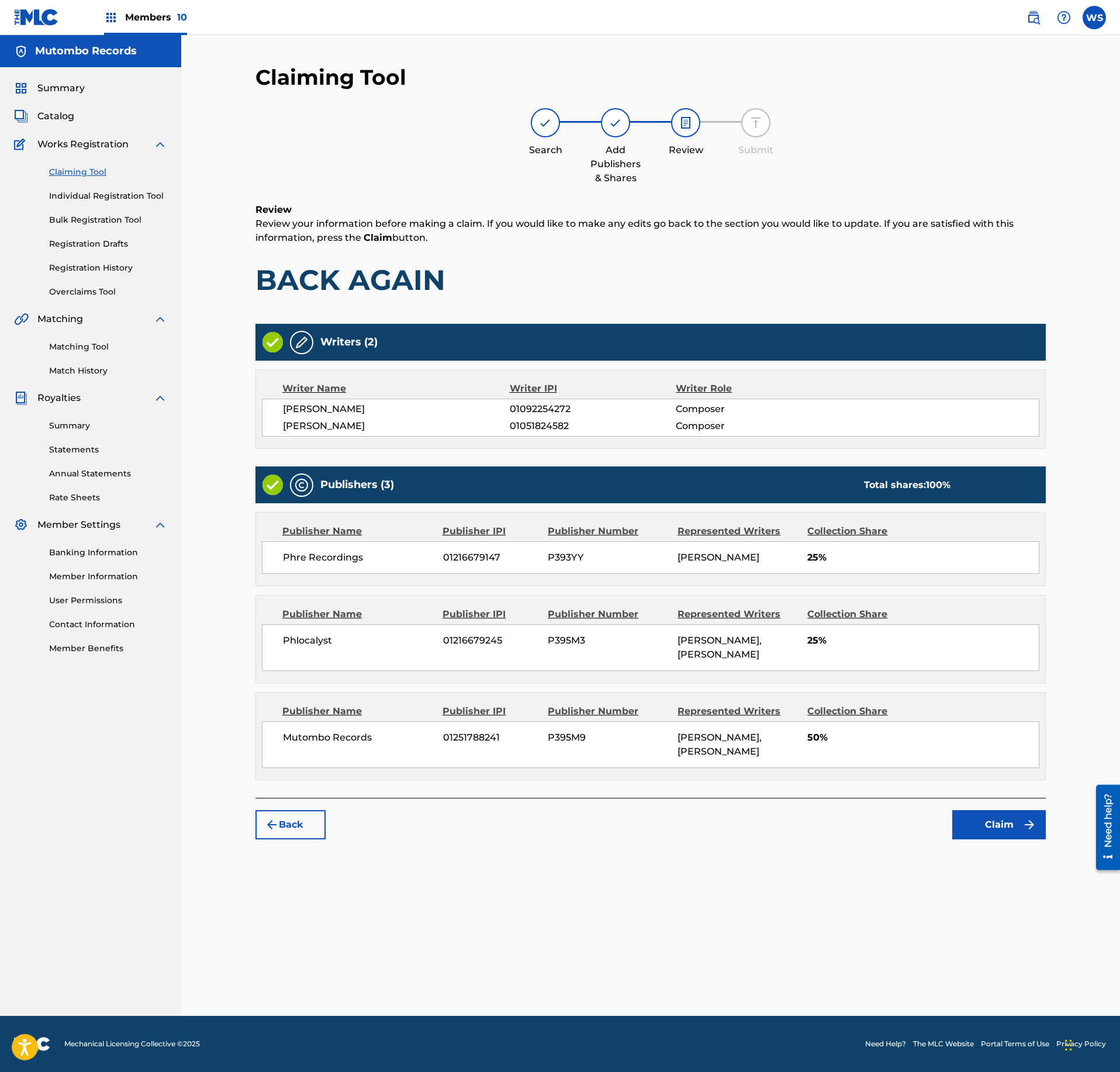
click at [993, 839] on button "Claim" at bounding box center [999, 824] width 94 height 30
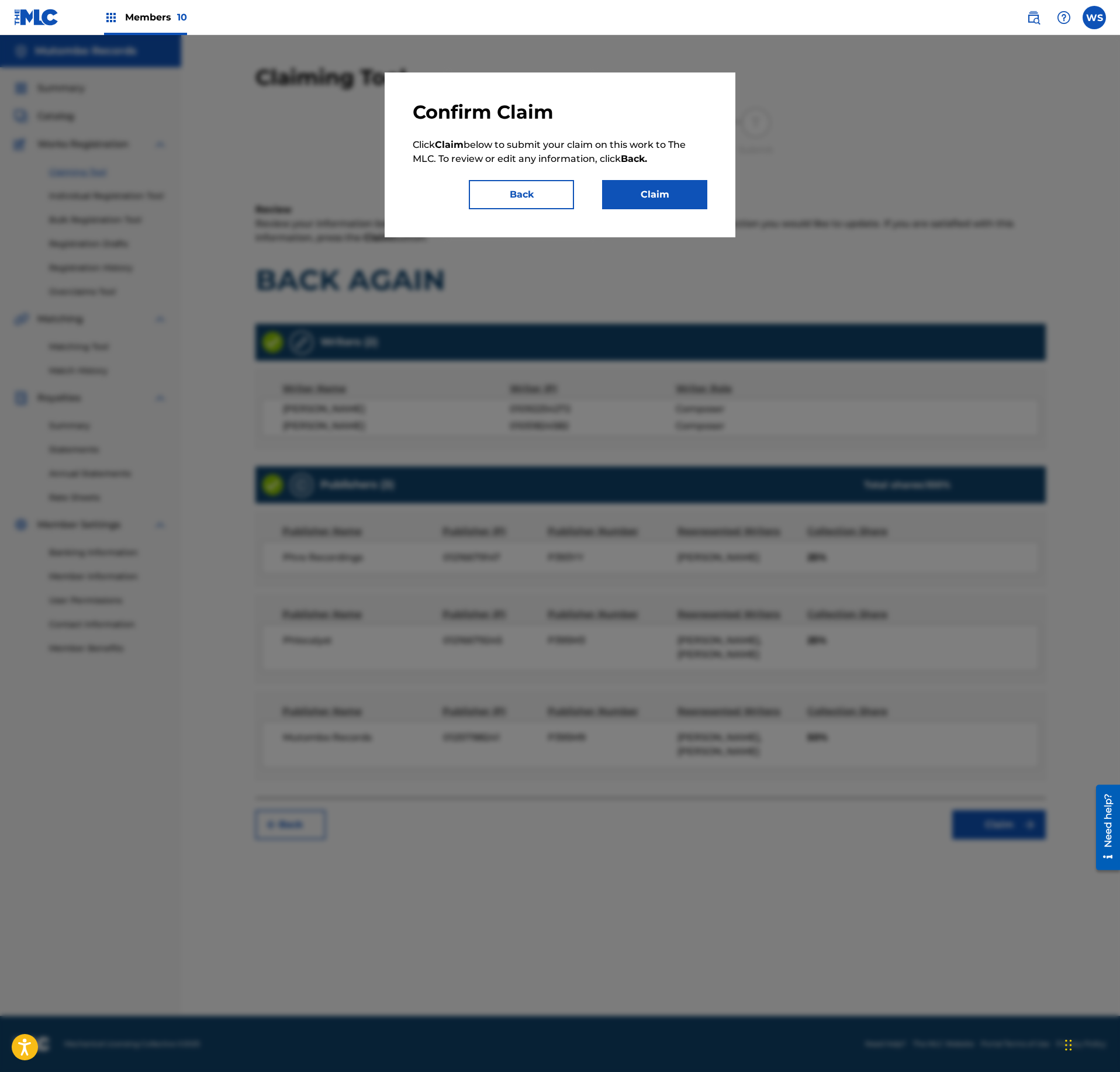
click at [528, 198] on button "Back" at bounding box center [521, 194] width 105 height 30
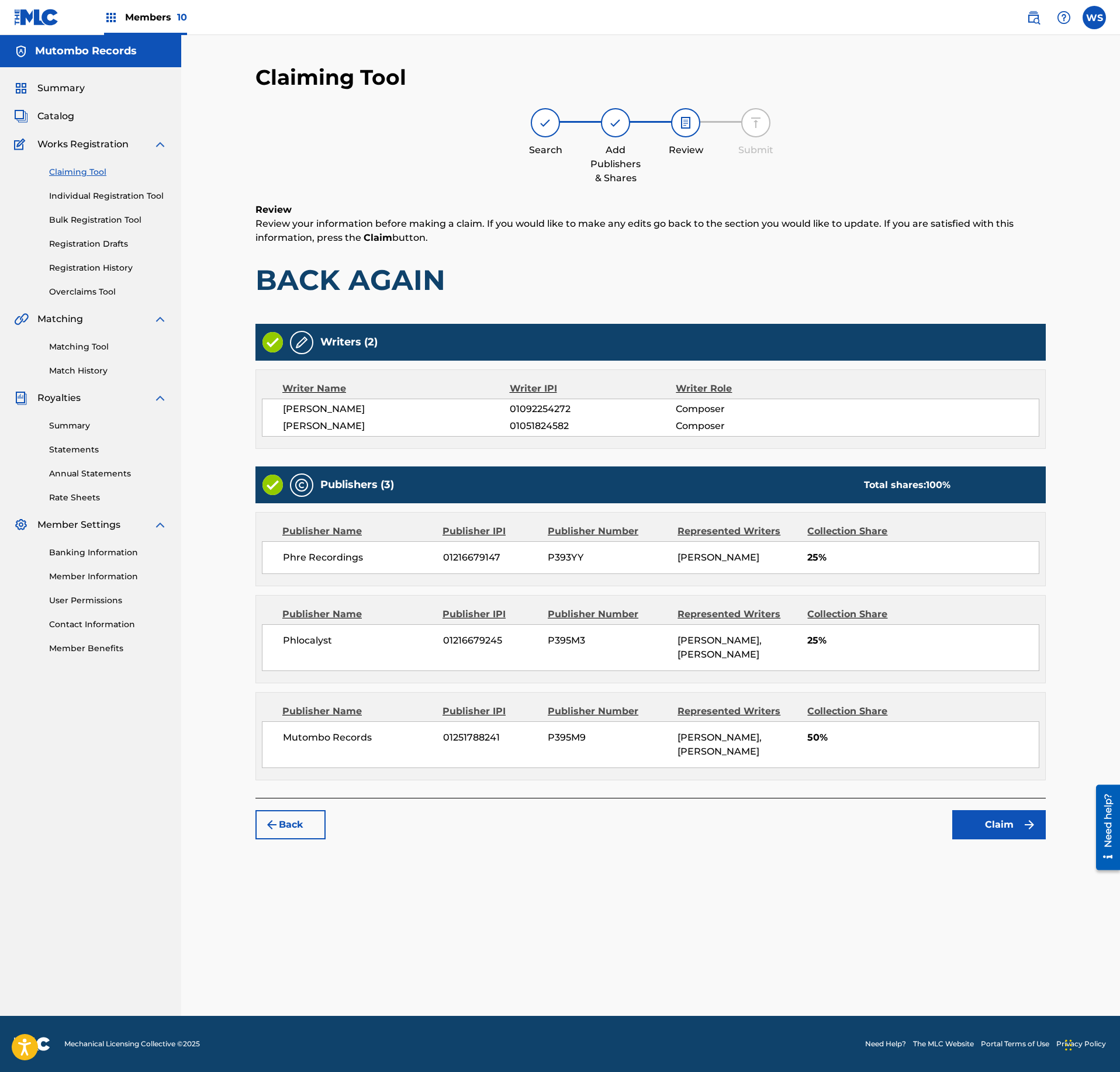
click at [991, 839] on div "Back Claim" at bounding box center [650, 819] width 790 height 42
click at [995, 839] on button "Claim" at bounding box center [999, 824] width 94 height 30
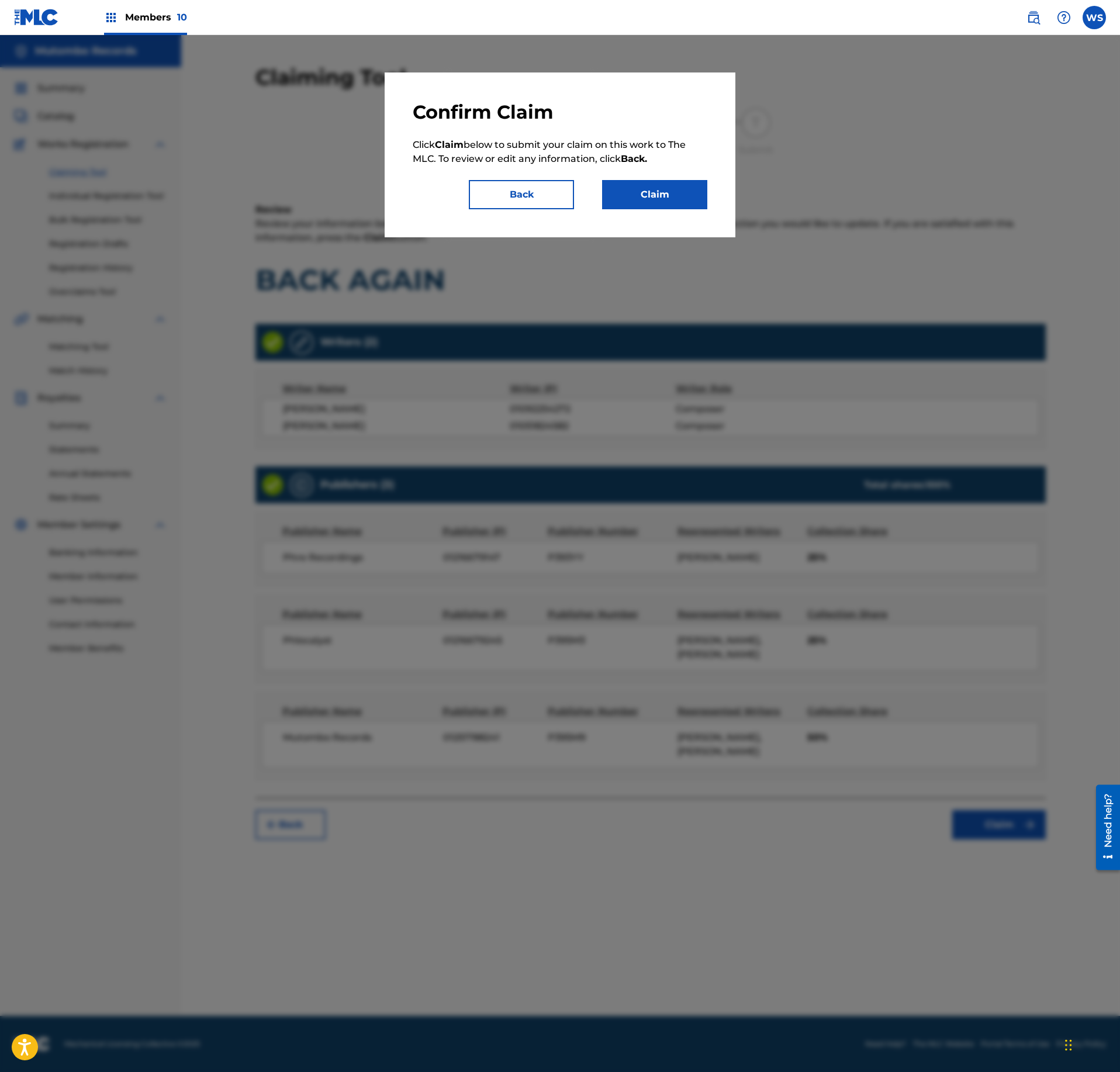
click at [663, 181] on button "Claim" at bounding box center [655, 194] width 105 height 30
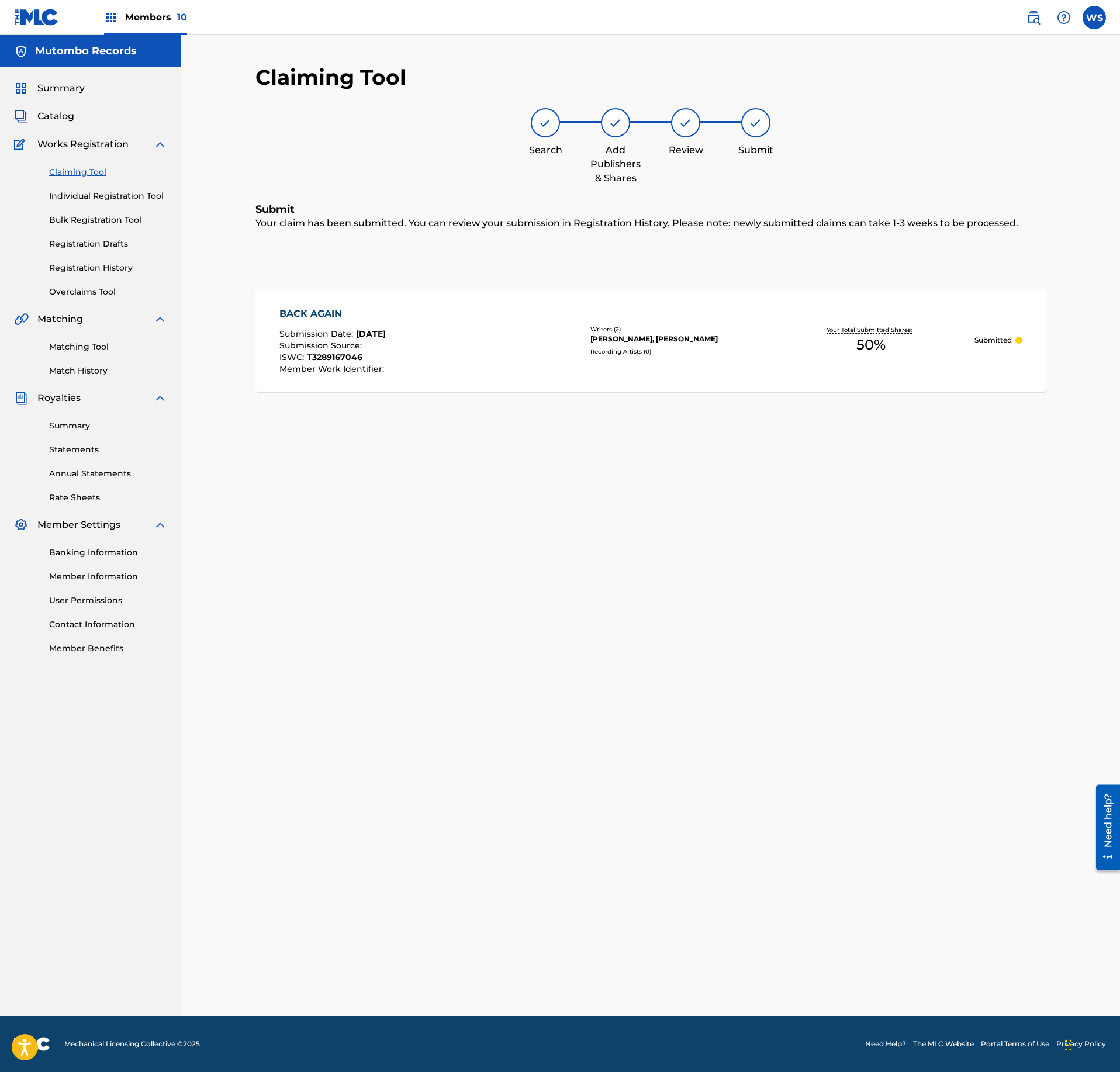
click at [70, 121] on span "Catalog" at bounding box center [56, 116] width 37 height 14
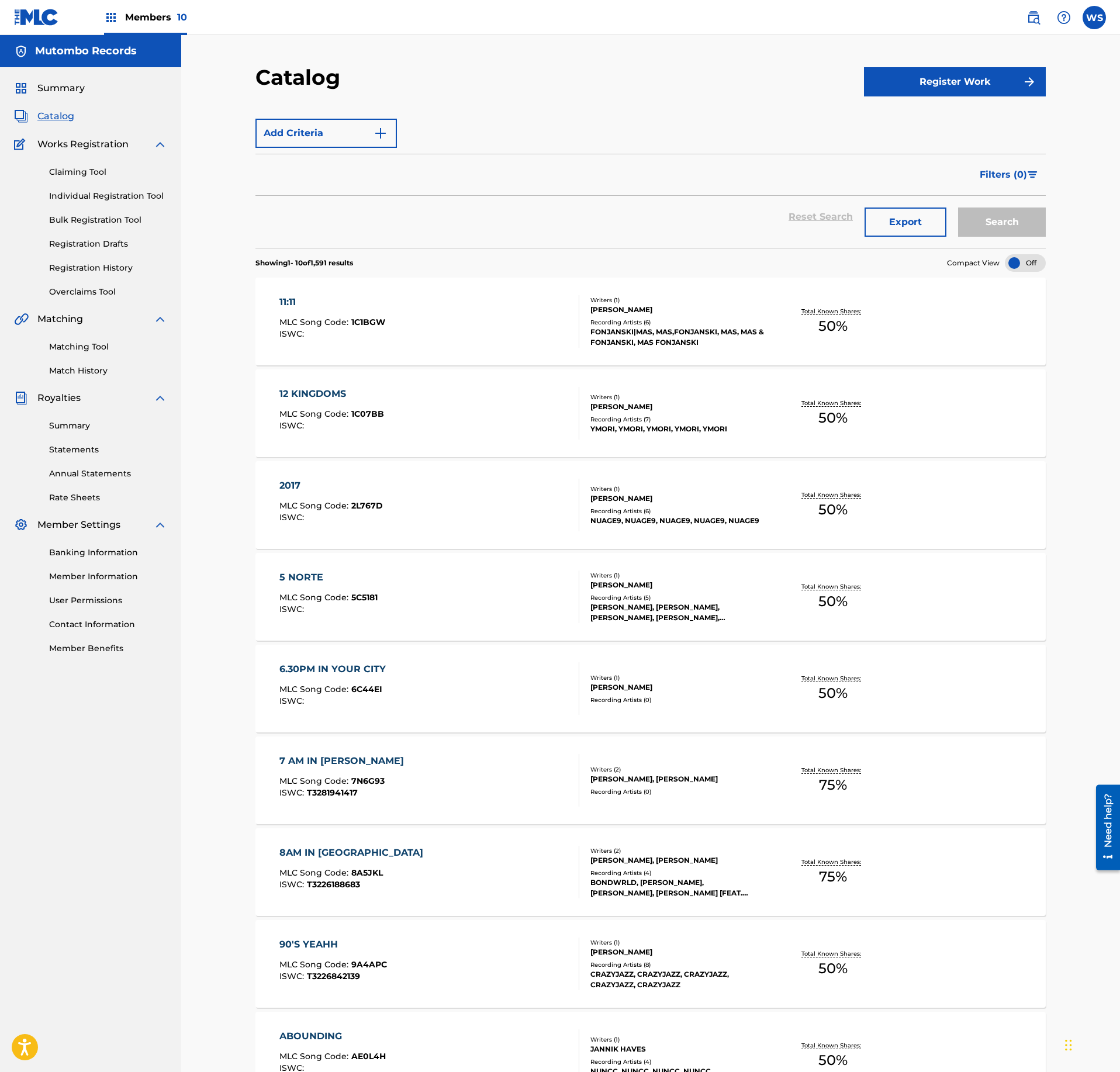
click at [62, 116] on span "Catalog" at bounding box center [56, 116] width 37 height 14
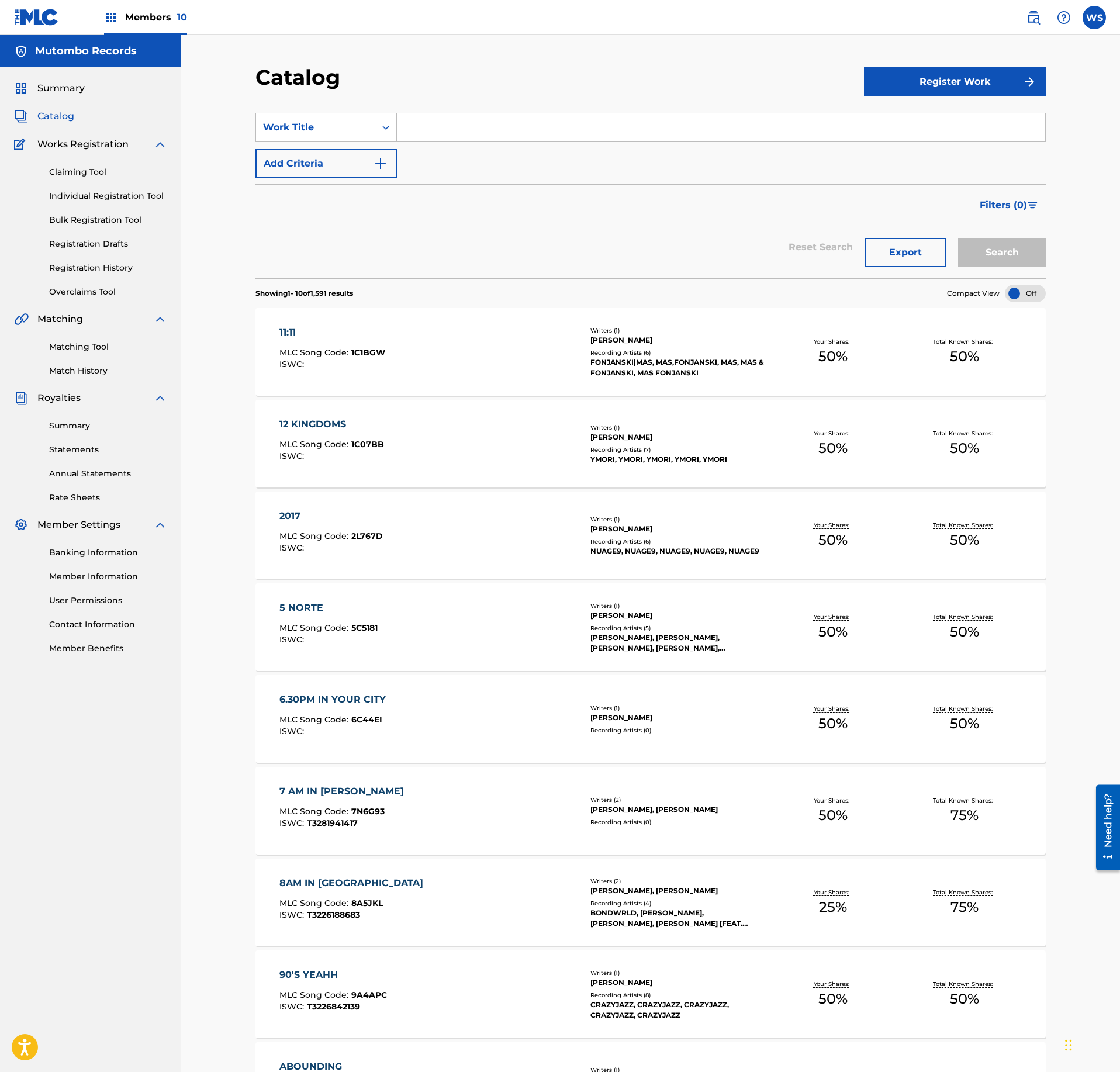
click at [69, 93] on span "Summary" at bounding box center [62, 88] width 48 height 14
